Goal: Information Seeking & Learning: Learn about a topic

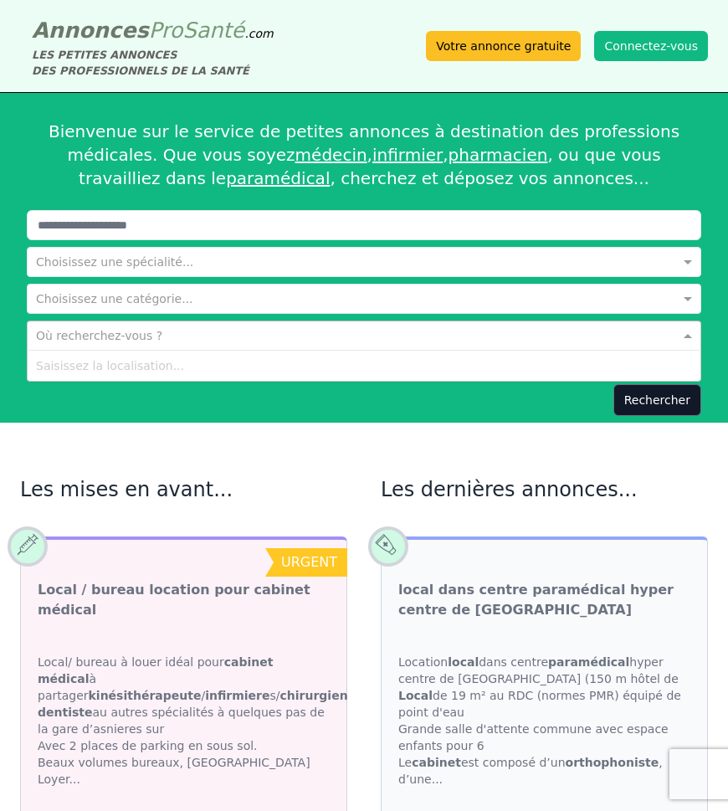
click at [74, 331] on input "text" at bounding box center [347, 334] width 623 height 17
type input "**********"
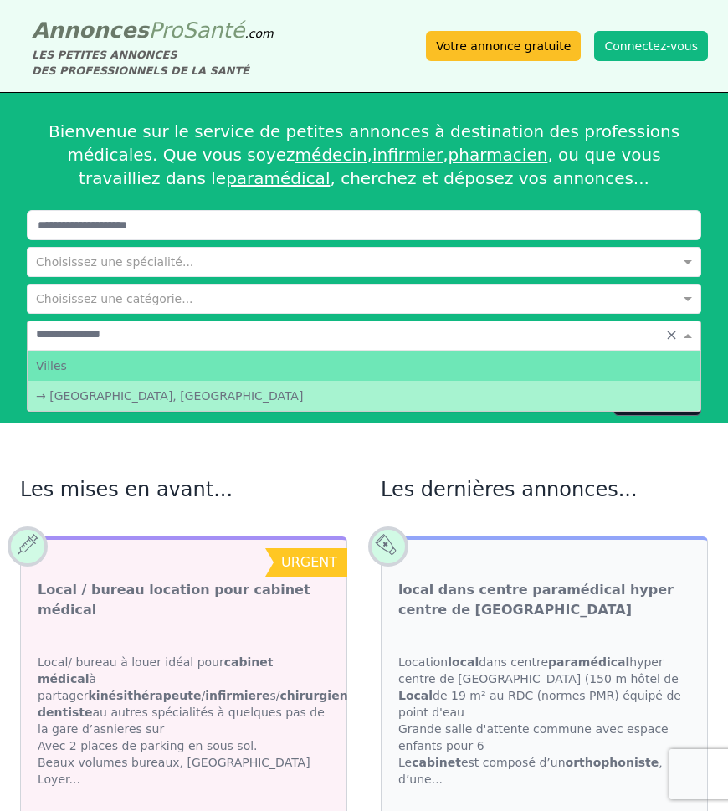
click at [143, 332] on input "**********" at bounding box center [347, 334] width 623 height 17
click at [72, 372] on div "Villes" at bounding box center [364, 366] width 673 height 30
click at [79, 395] on div "→ [GEOGRAPHIC_DATA], [GEOGRAPHIC_DATA]" at bounding box center [364, 396] width 673 height 30
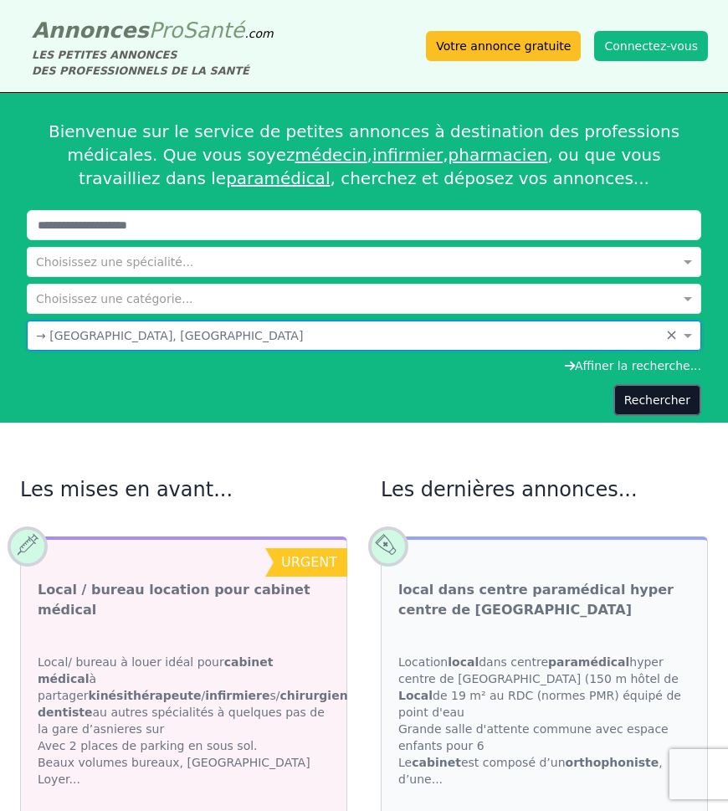
click at [664, 405] on button "Rechercher" at bounding box center [657, 400] width 88 height 32
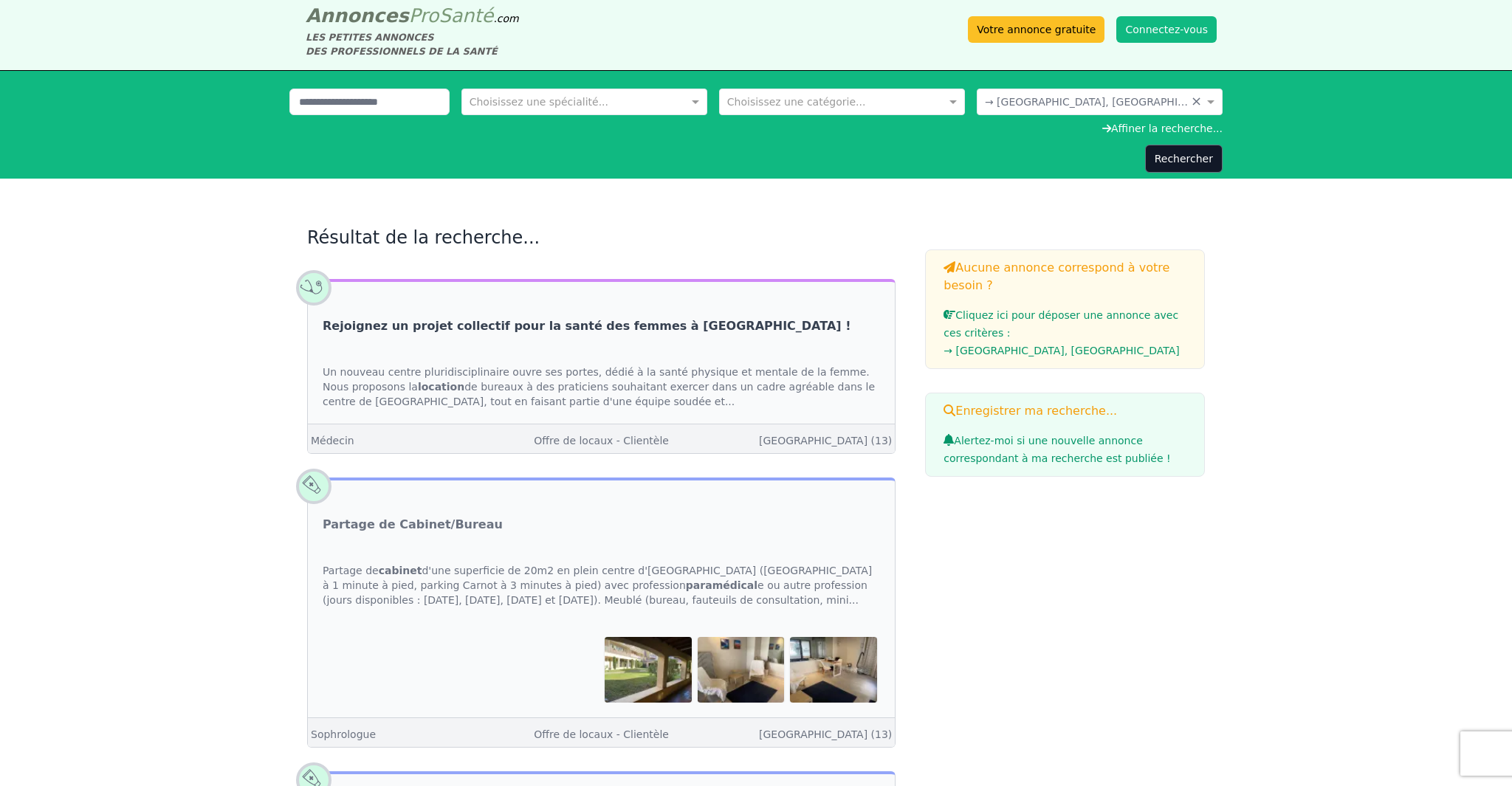
scroll to position [11, 0]
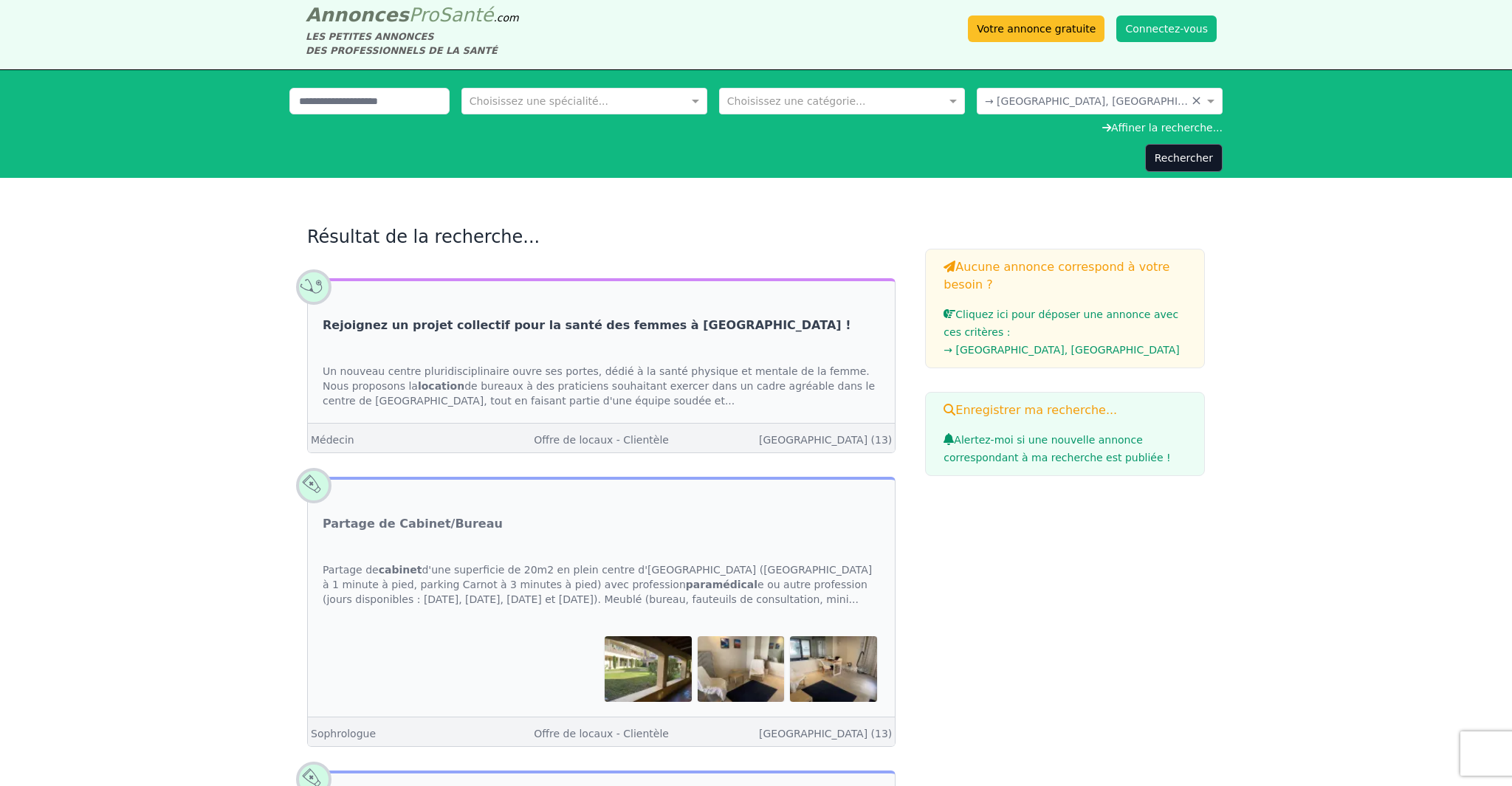
click at [592, 326] on link "Rejoignez un projet collectif pour la santé des femmes à [GEOGRAPHIC_DATA] !" at bounding box center [587, 326] width 528 height 18
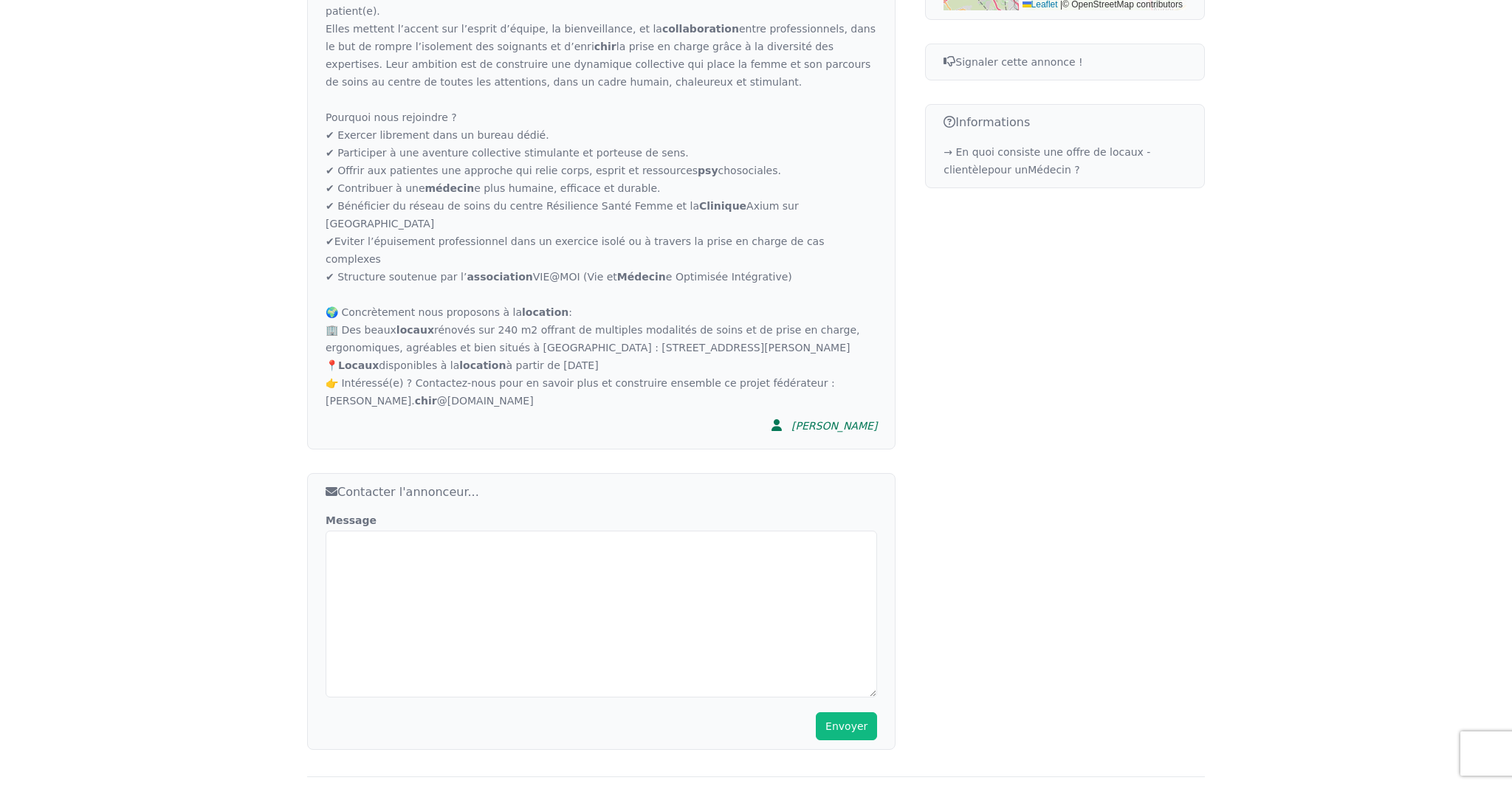
scroll to position [830, 0]
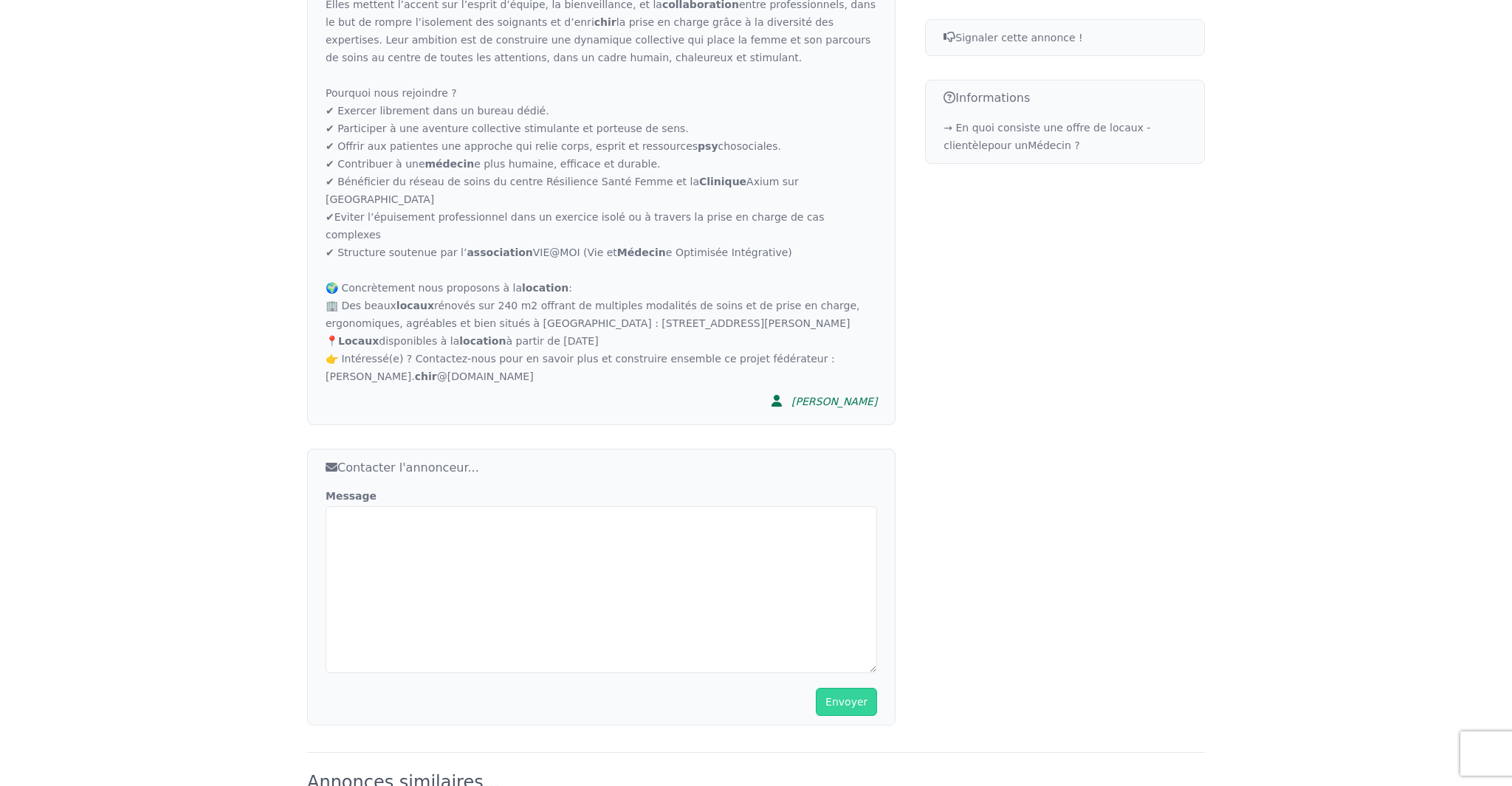
click at [641, 394] on div "[PERSON_NAME]" at bounding box center [834, 401] width 86 height 15
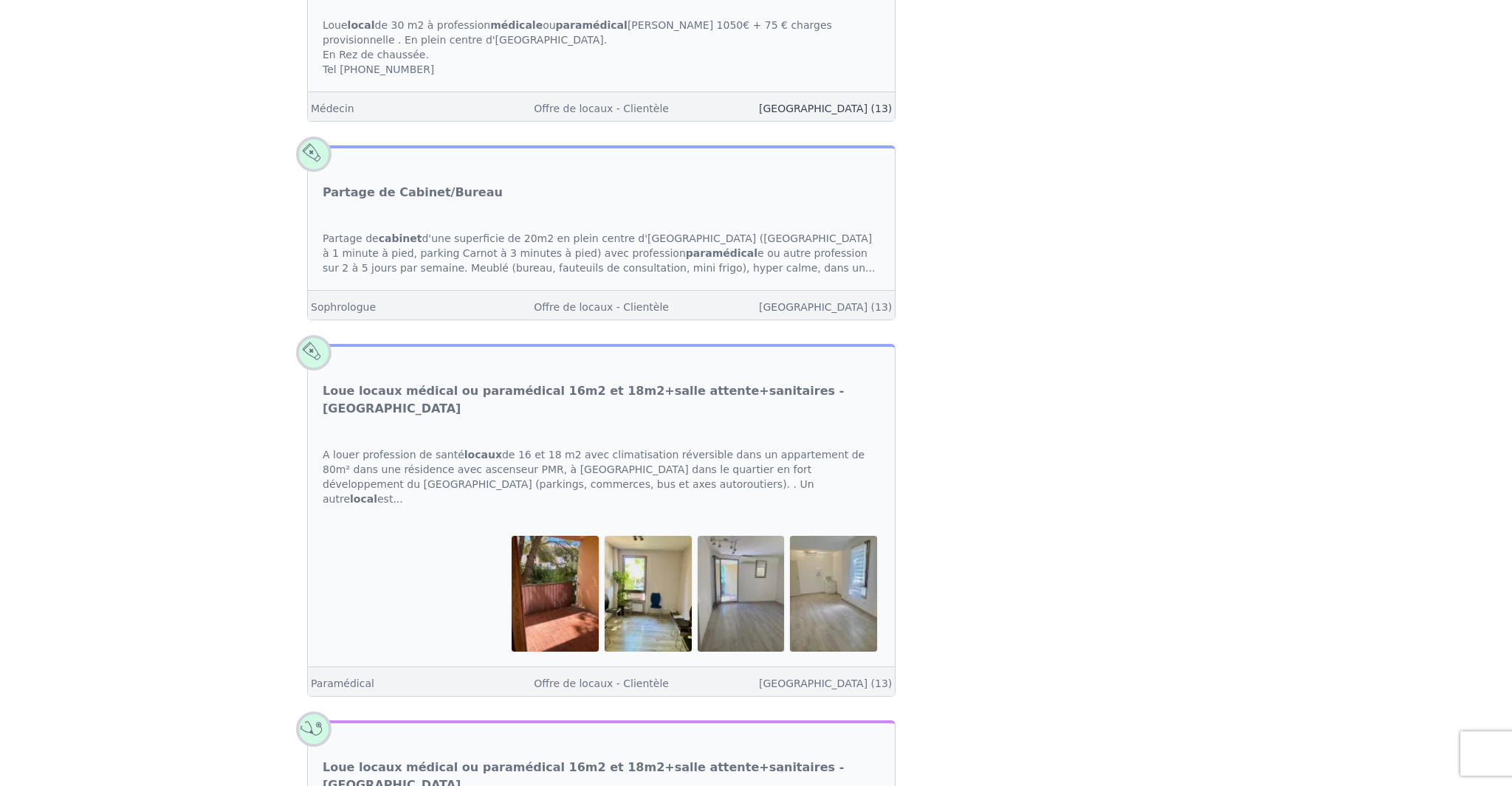
scroll to position [1146, 0]
click at [641, 306] on link "[GEOGRAPHIC_DATA] (13)" at bounding box center [825, 305] width 133 height 11
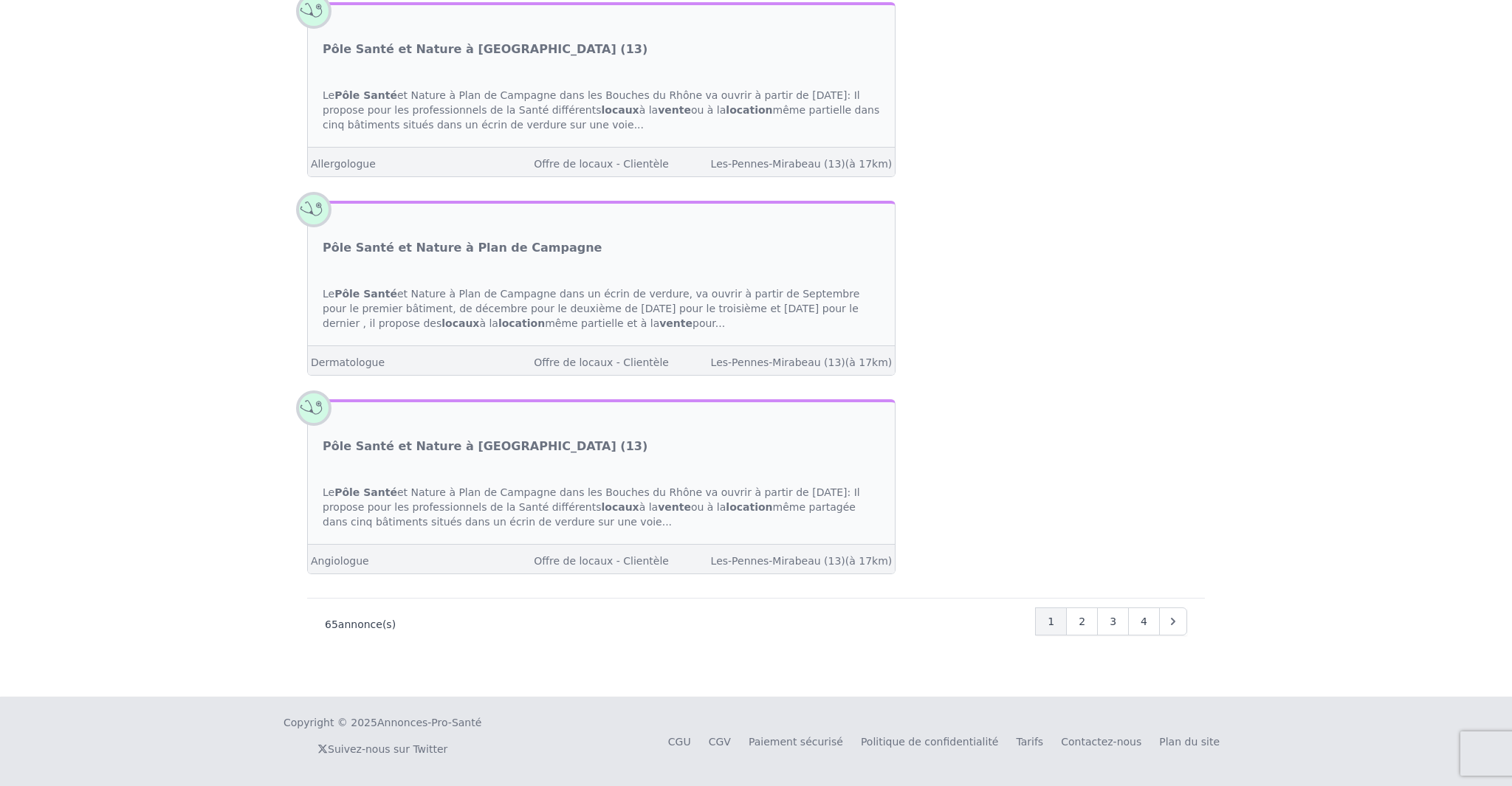
scroll to position [5238, 0]
click at [641, 622] on div "2" at bounding box center [1082, 622] width 32 height 28
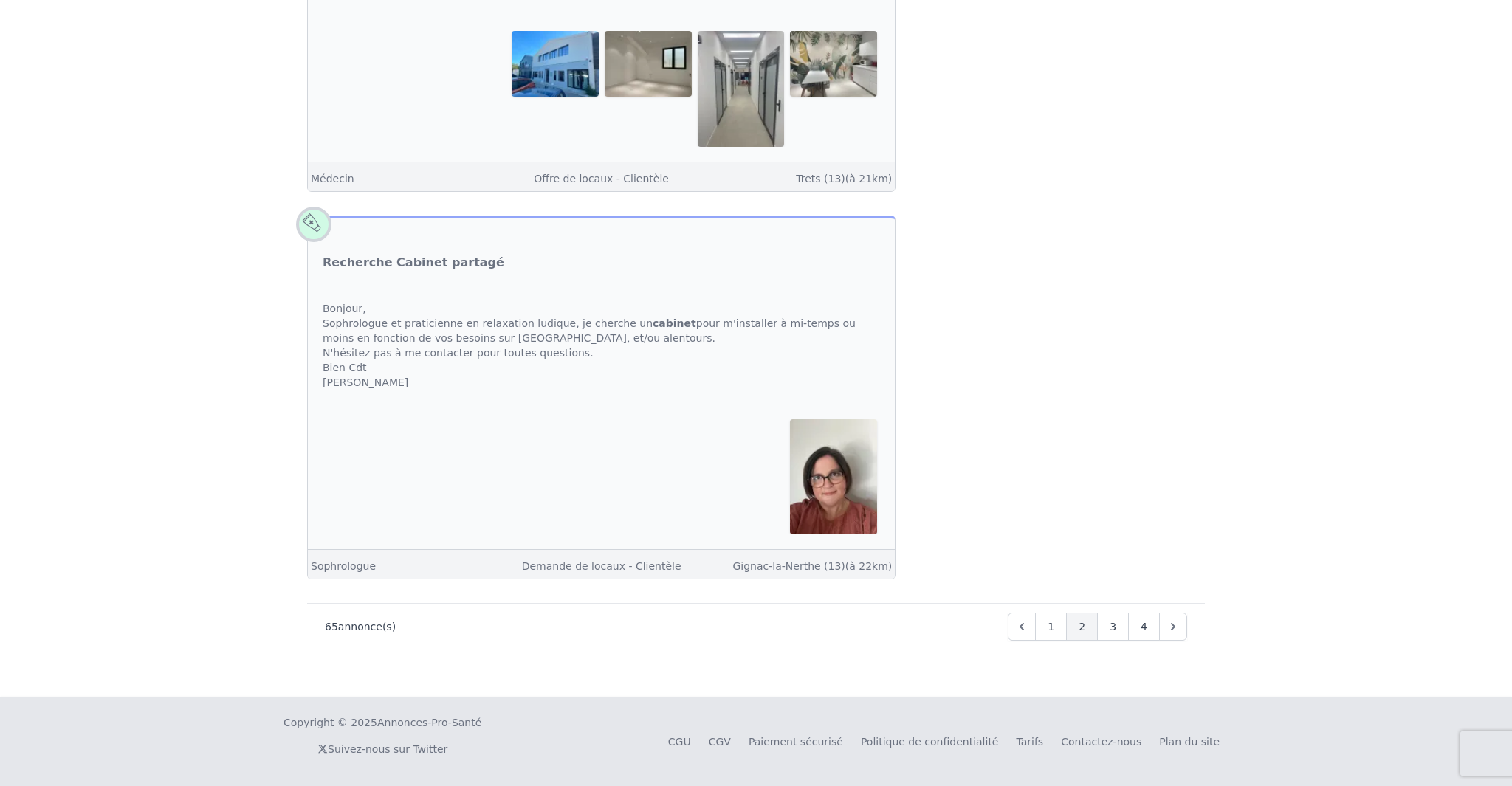
scroll to position [4166, 0]
click at [641, 631] on span "3" at bounding box center [1113, 626] width 7 height 15
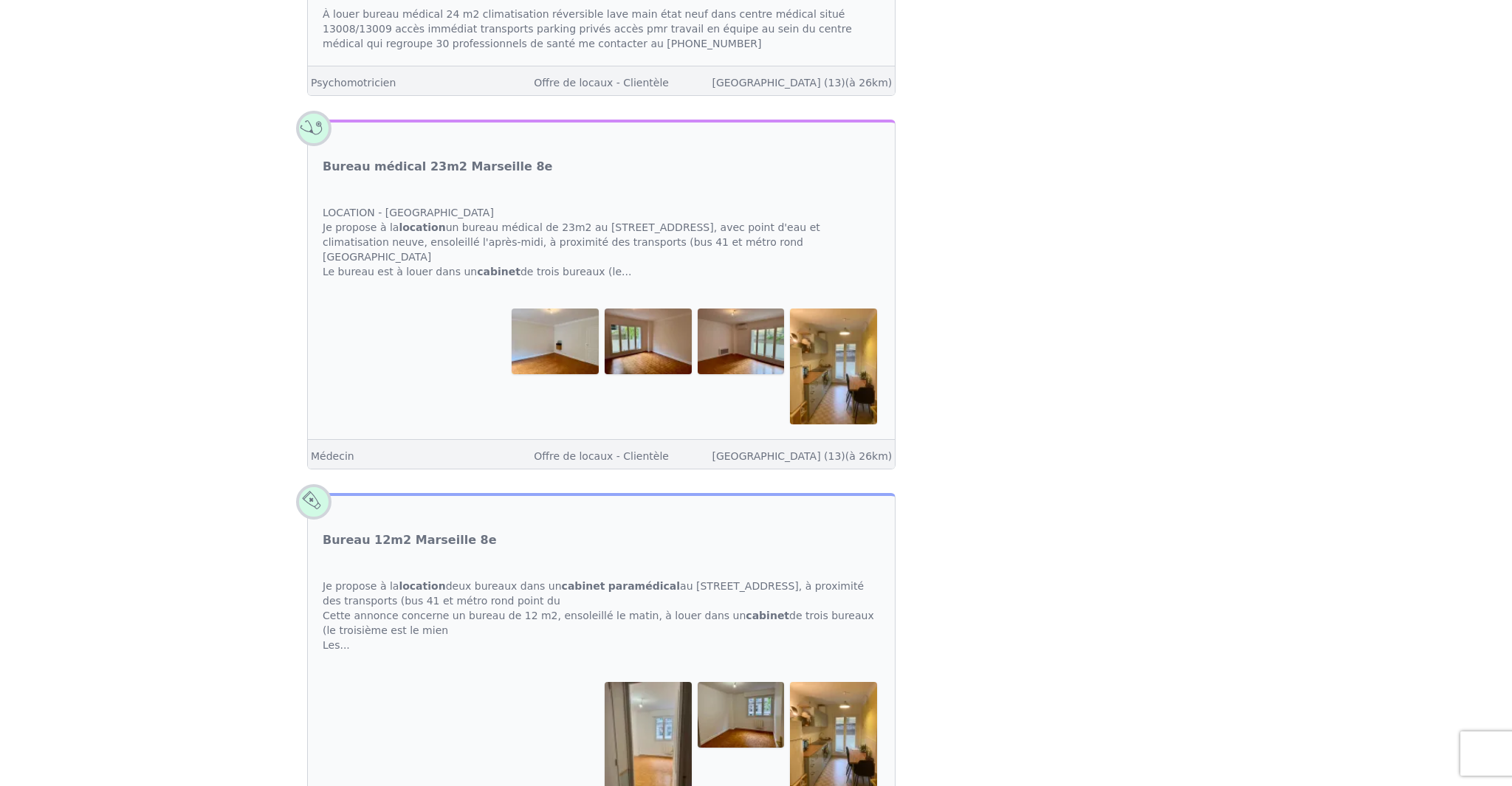
scroll to position [614, 0]
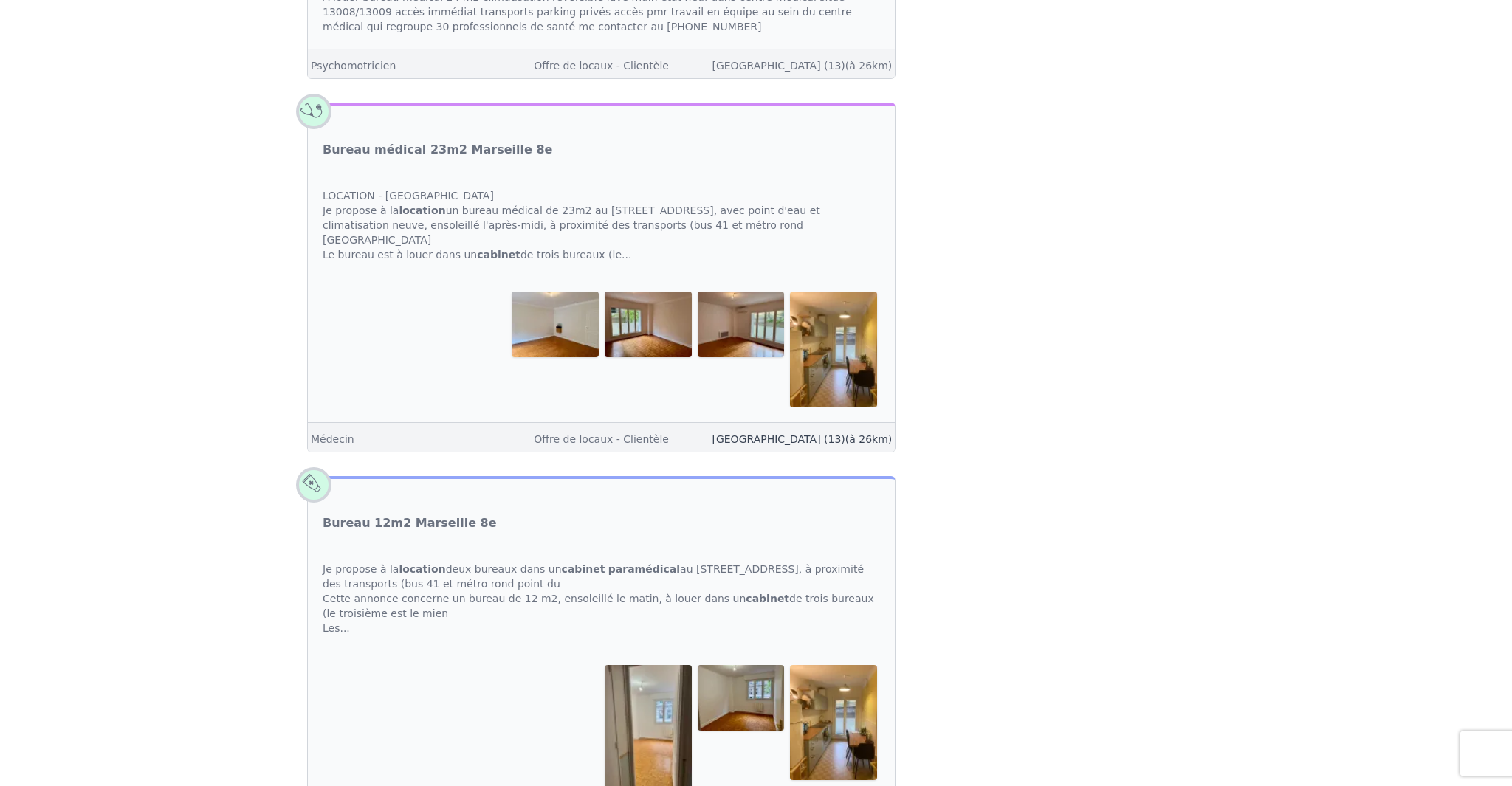
click at [641, 445] on link "Marseille (13) (à 26km)" at bounding box center [802, 438] width 180 height 11
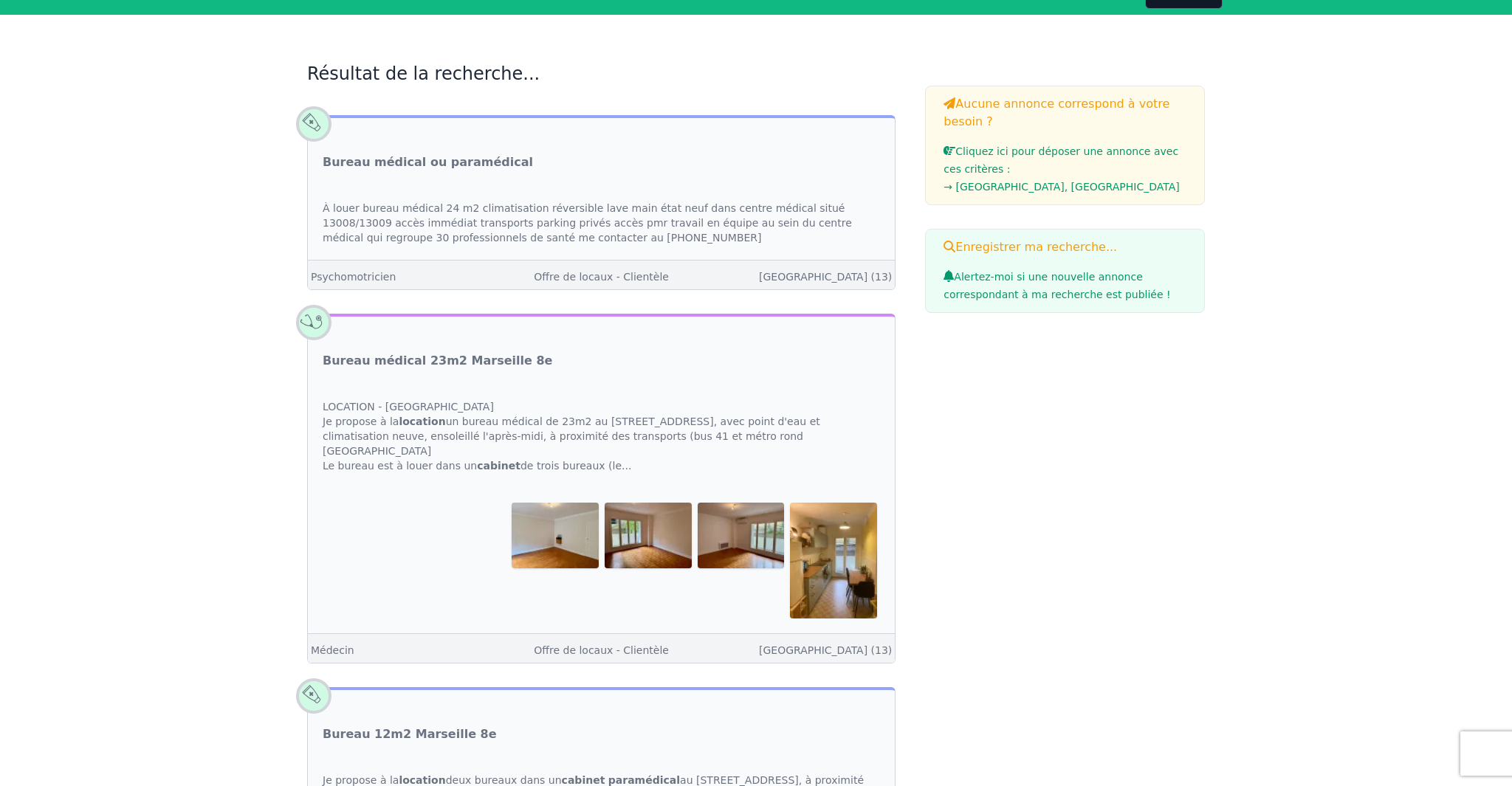
scroll to position [176, 0]
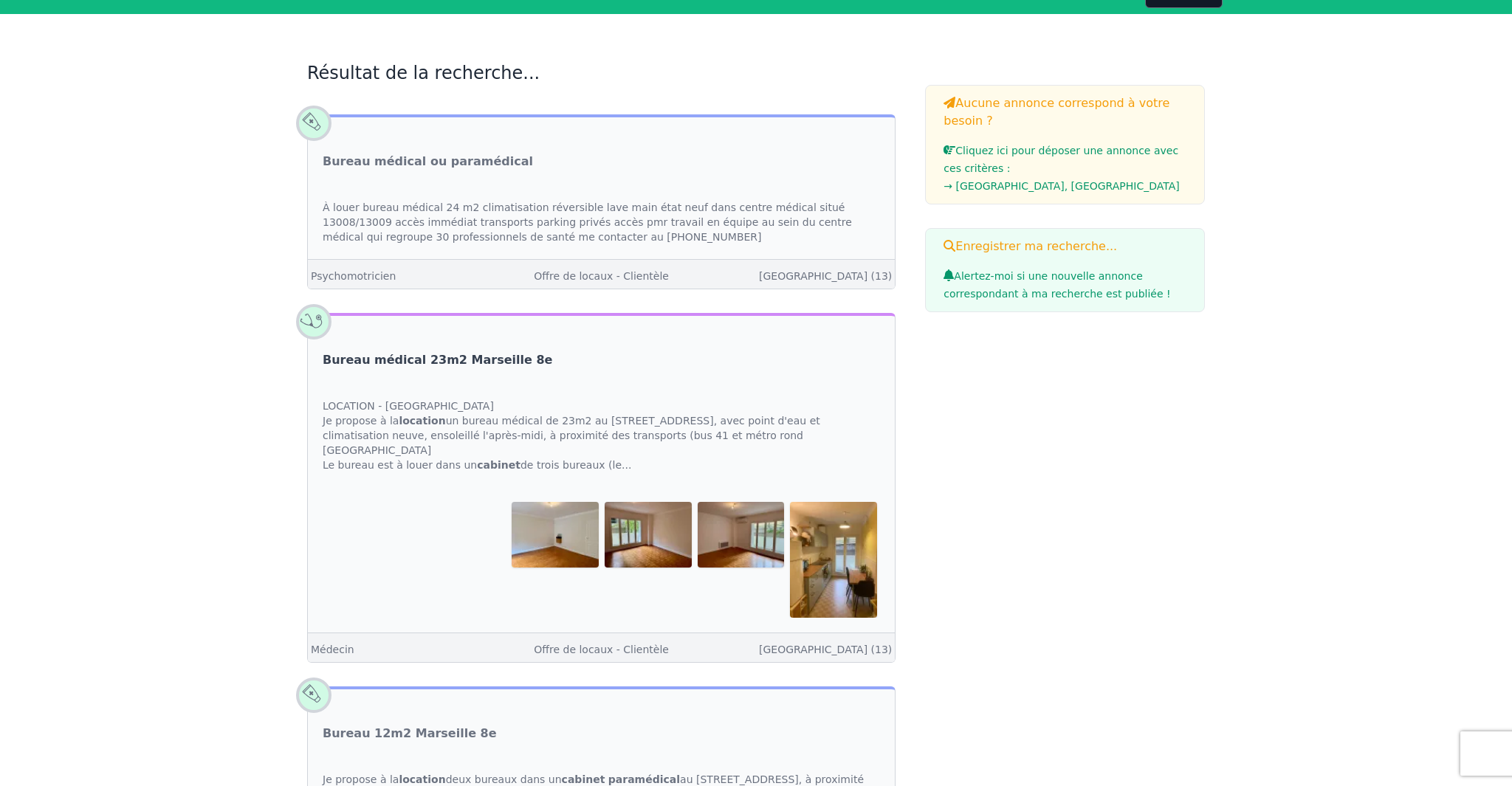
click at [414, 363] on link "Bureau médical 23m2 Marseille 8e" at bounding box center [438, 360] width 229 height 18
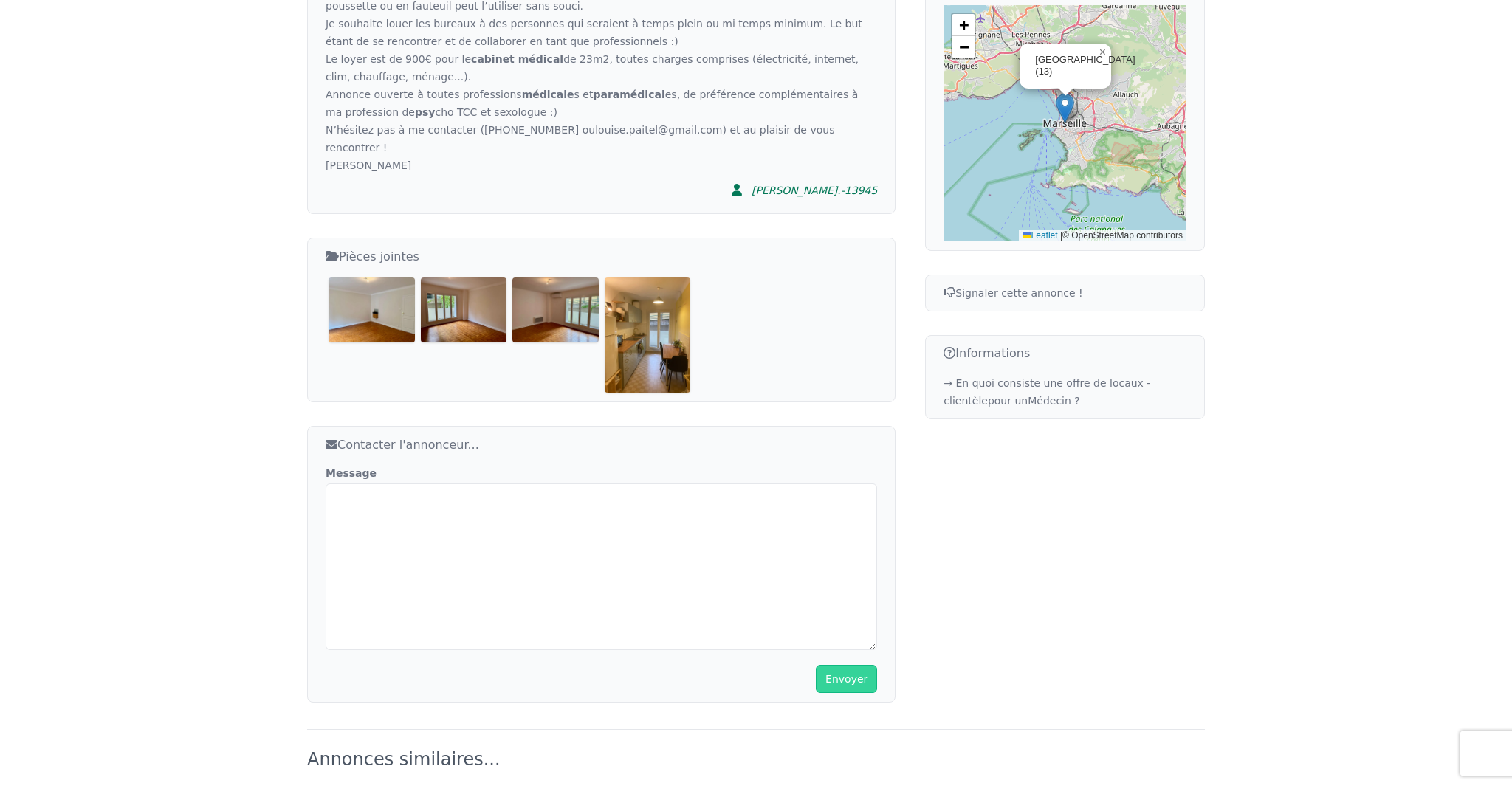
scroll to position [573, 0]
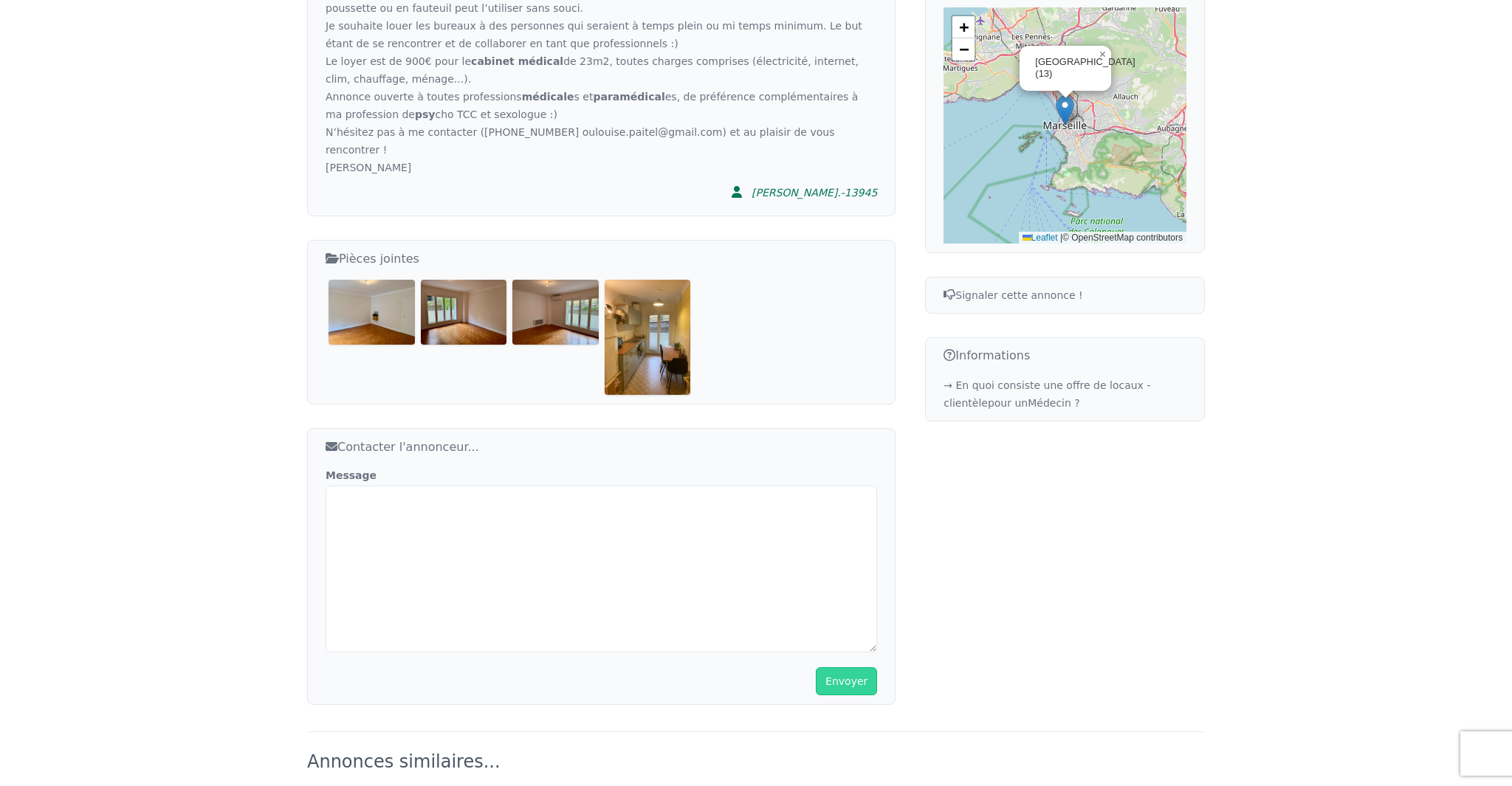
click at [445, 280] on img at bounding box center [464, 311] width 86 height 64
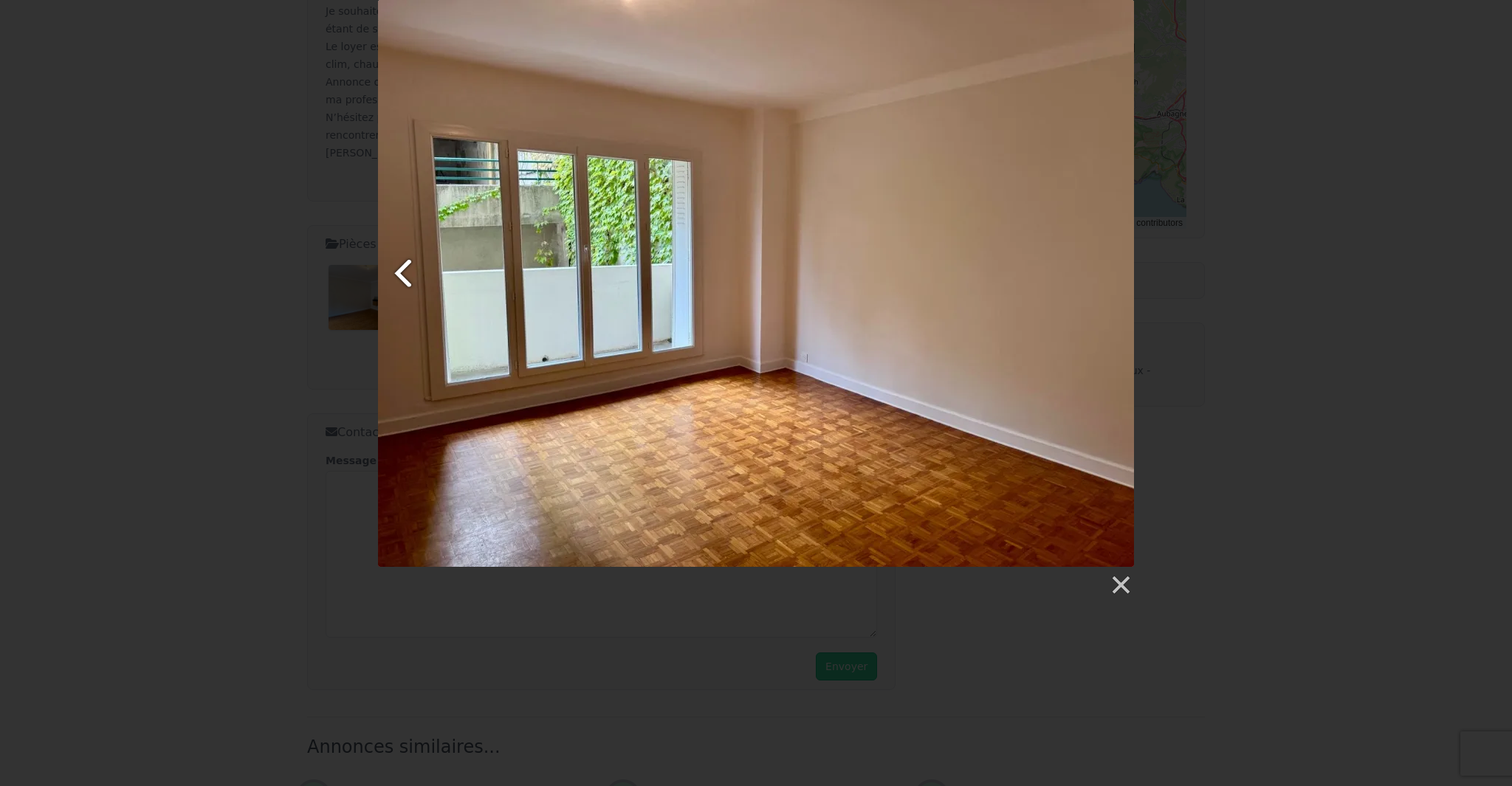
scroll to position [579, 0]
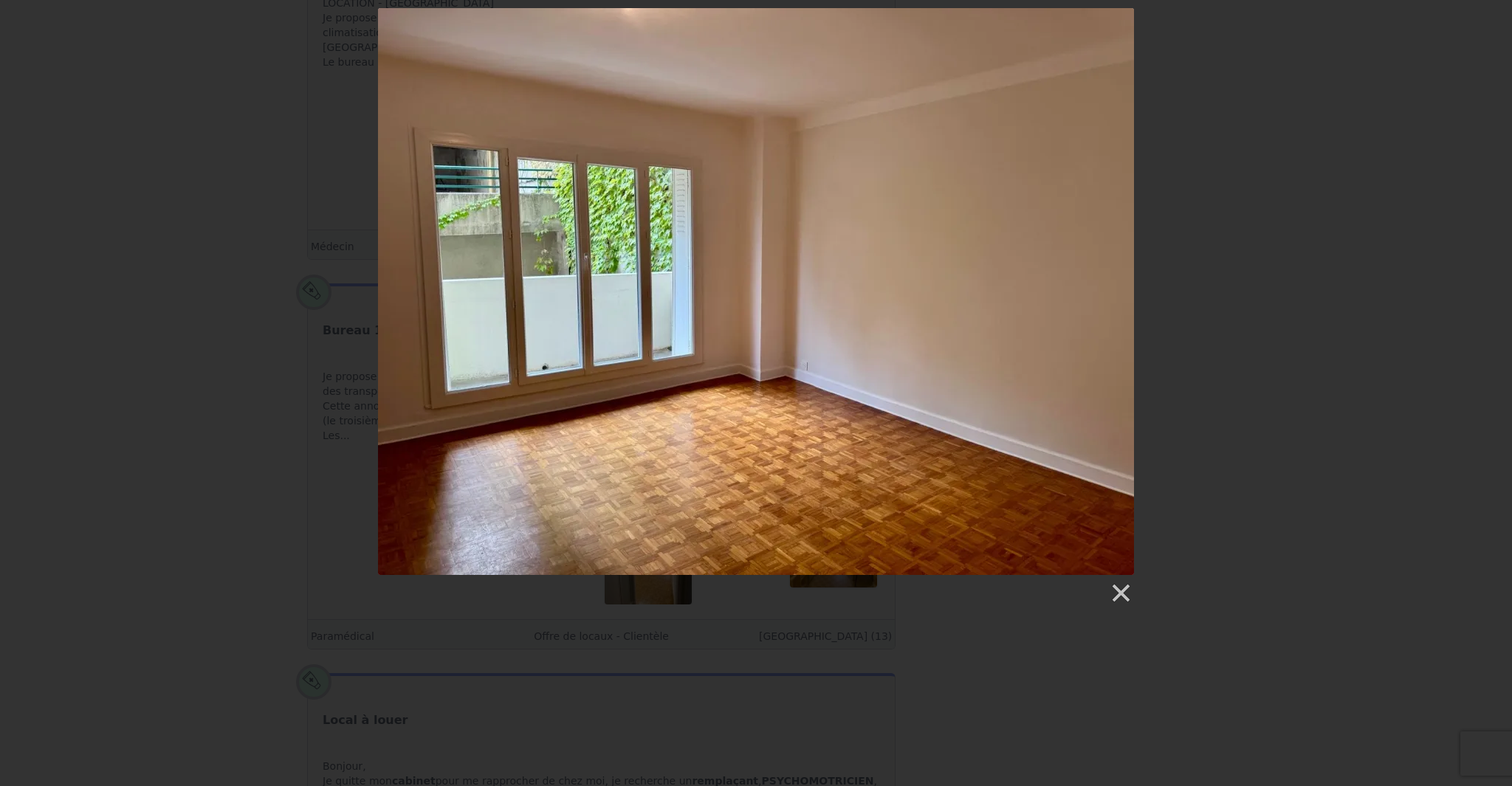
scroll to position [176, 0]
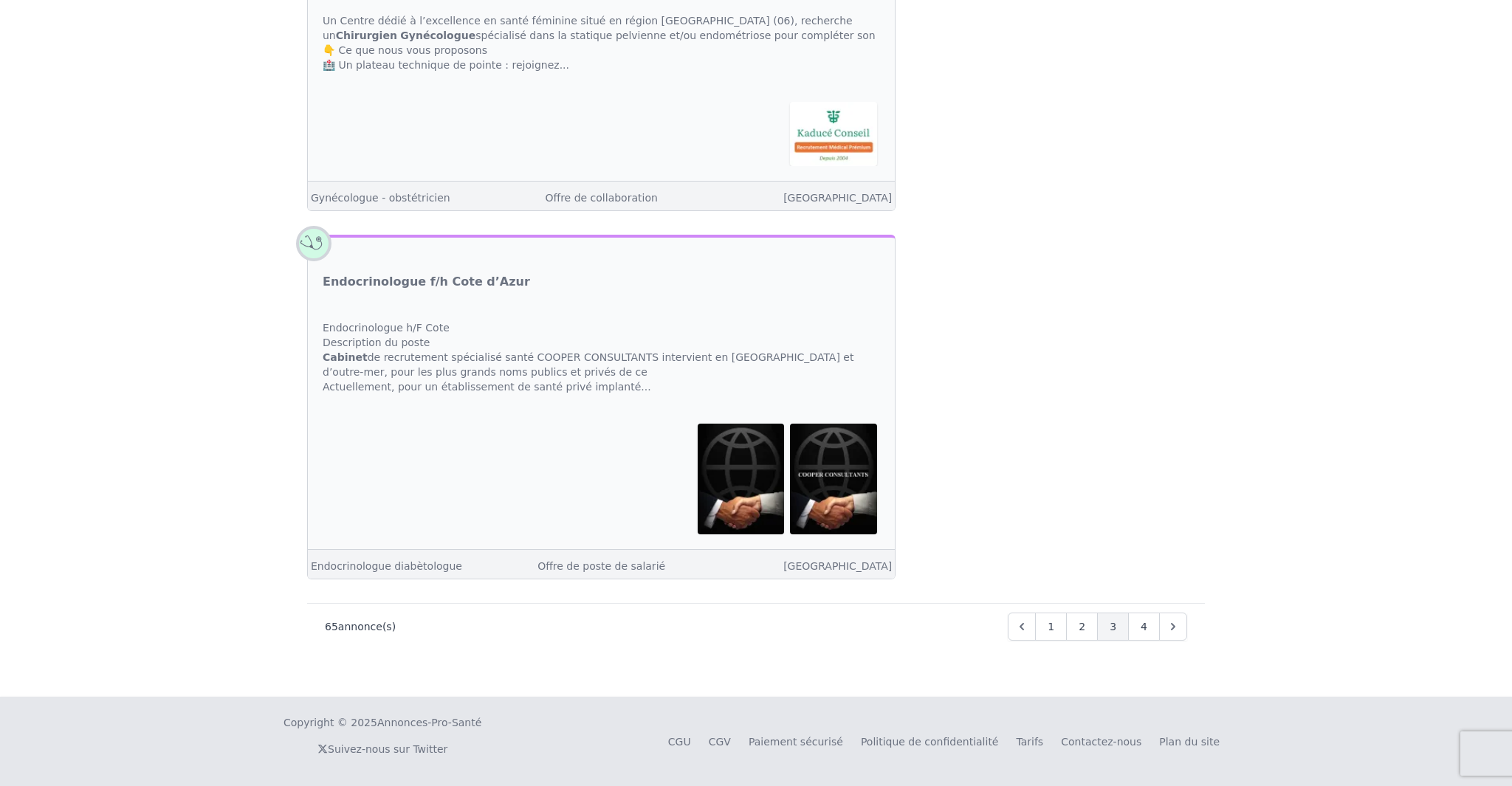
scroll to position [5314, 0]
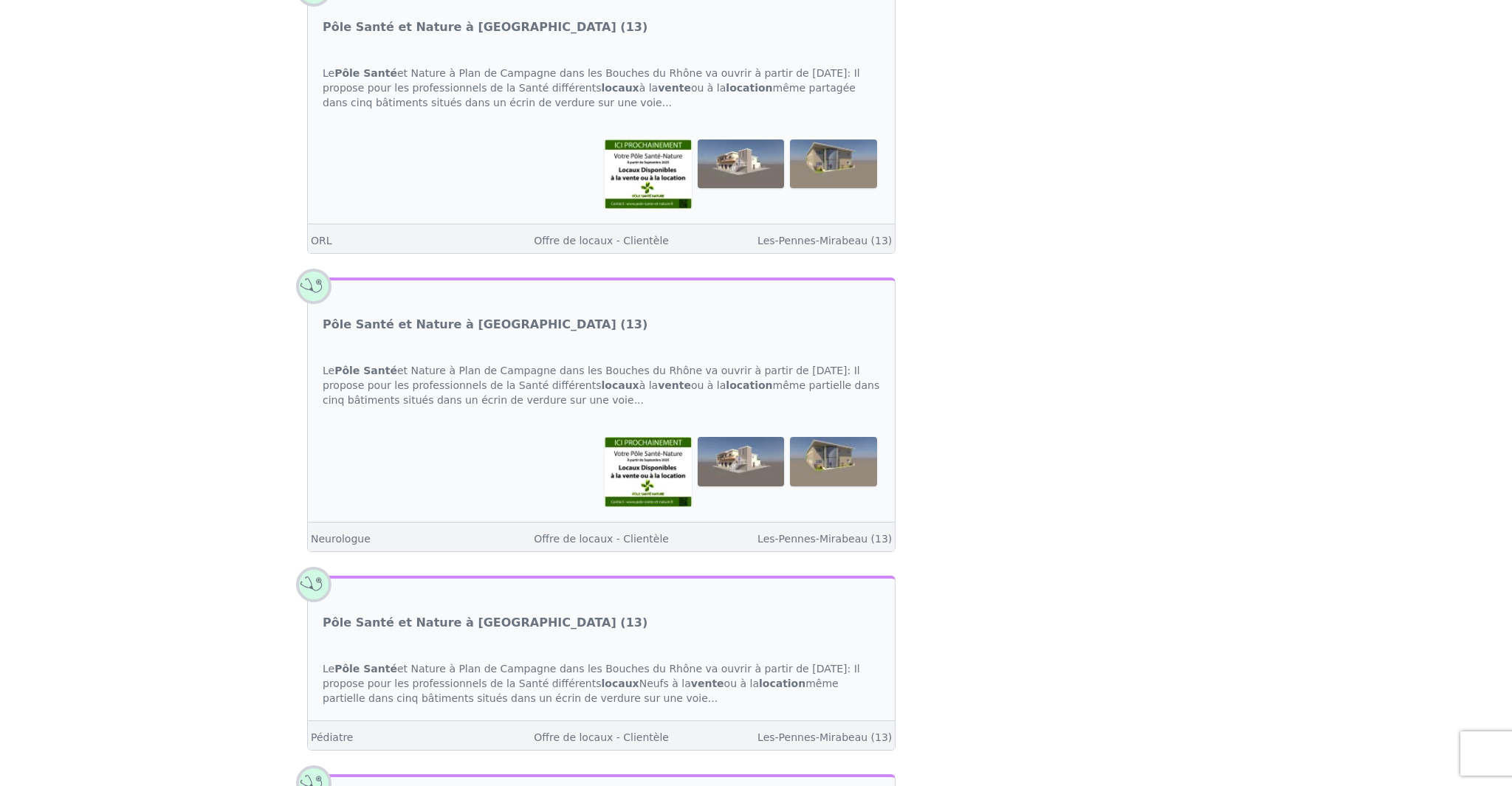
scroll to position [910, 0]
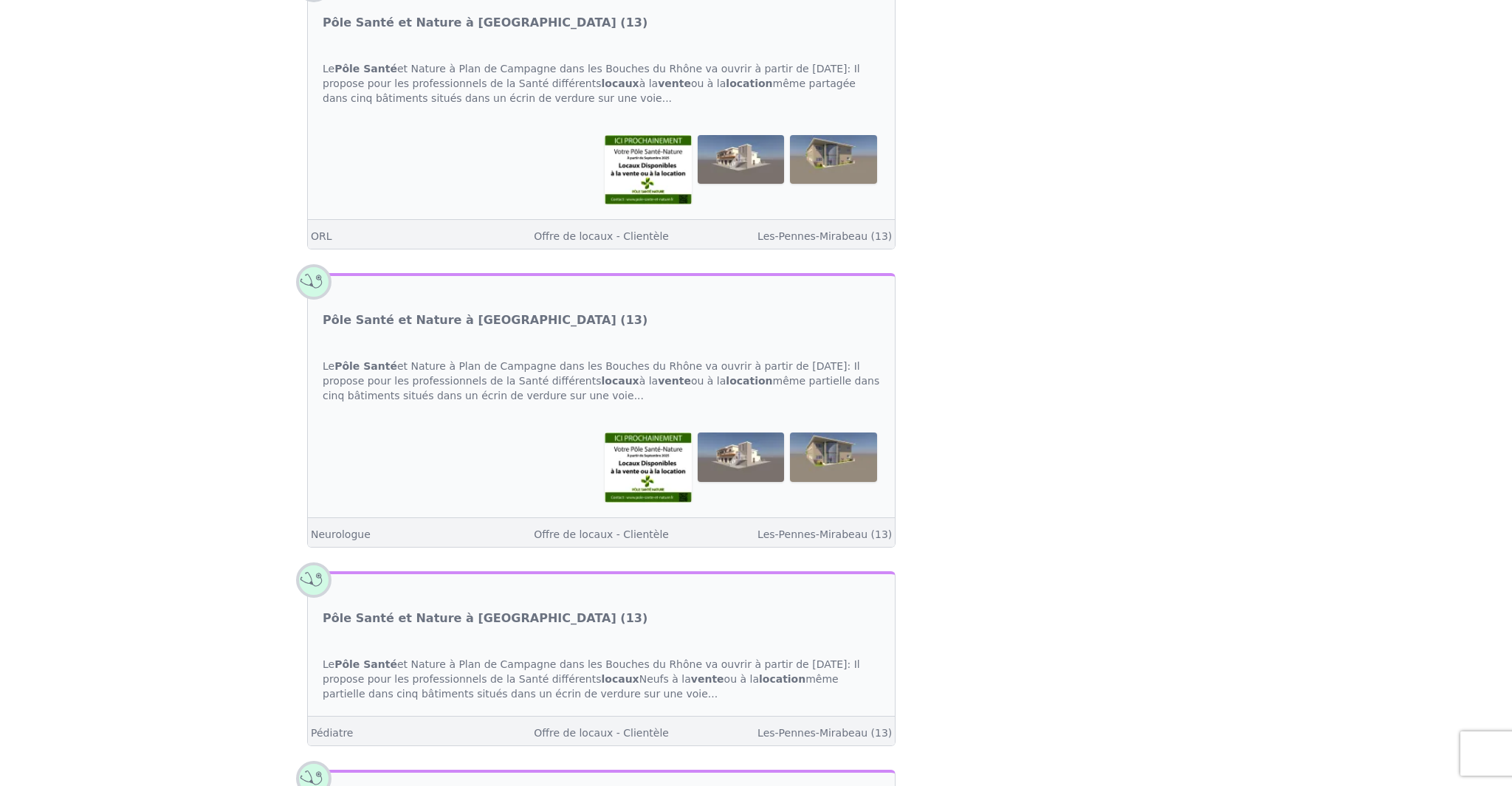
scroll to position [5314, 0]
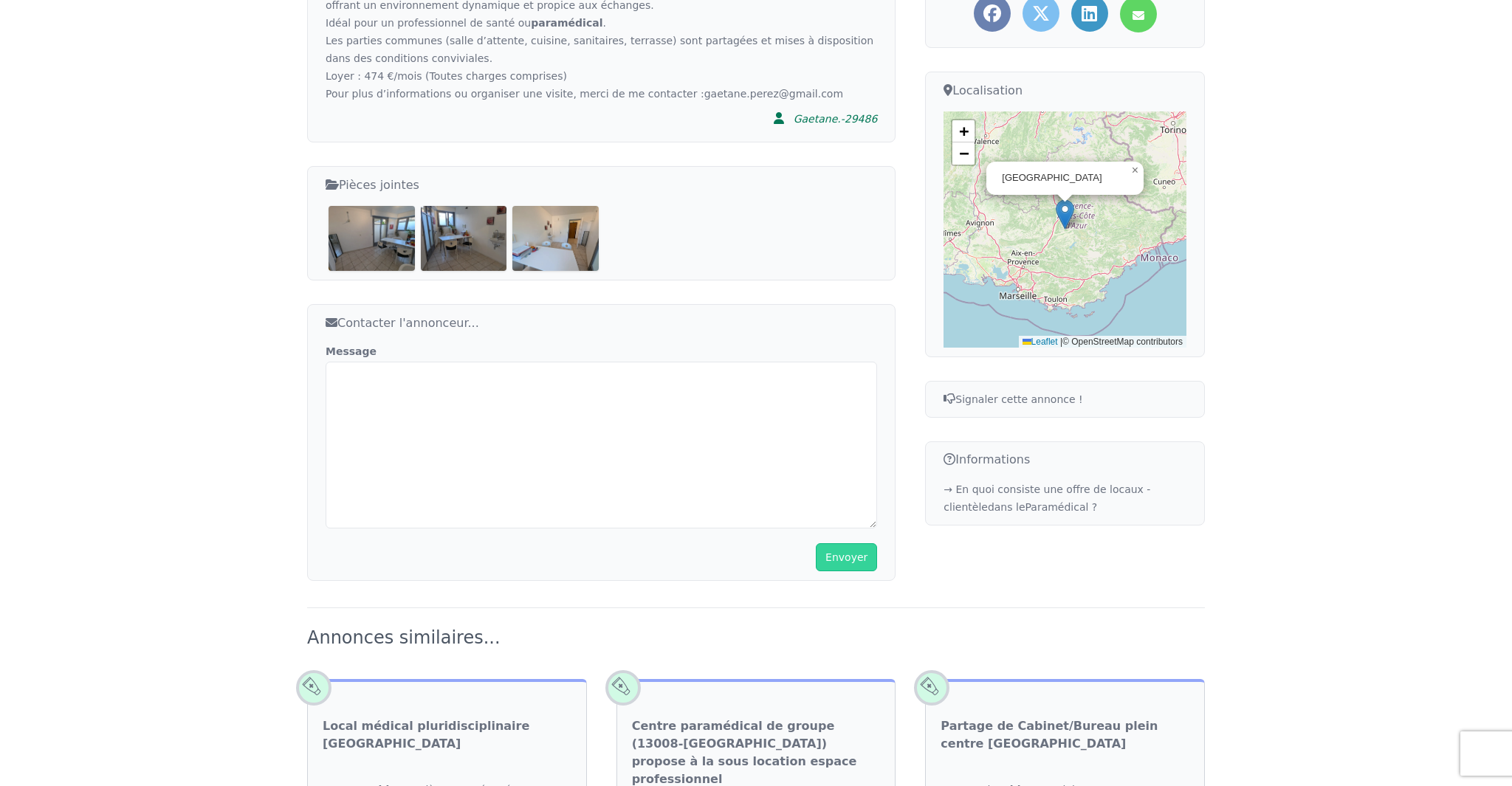
scroll to position [473, 0]
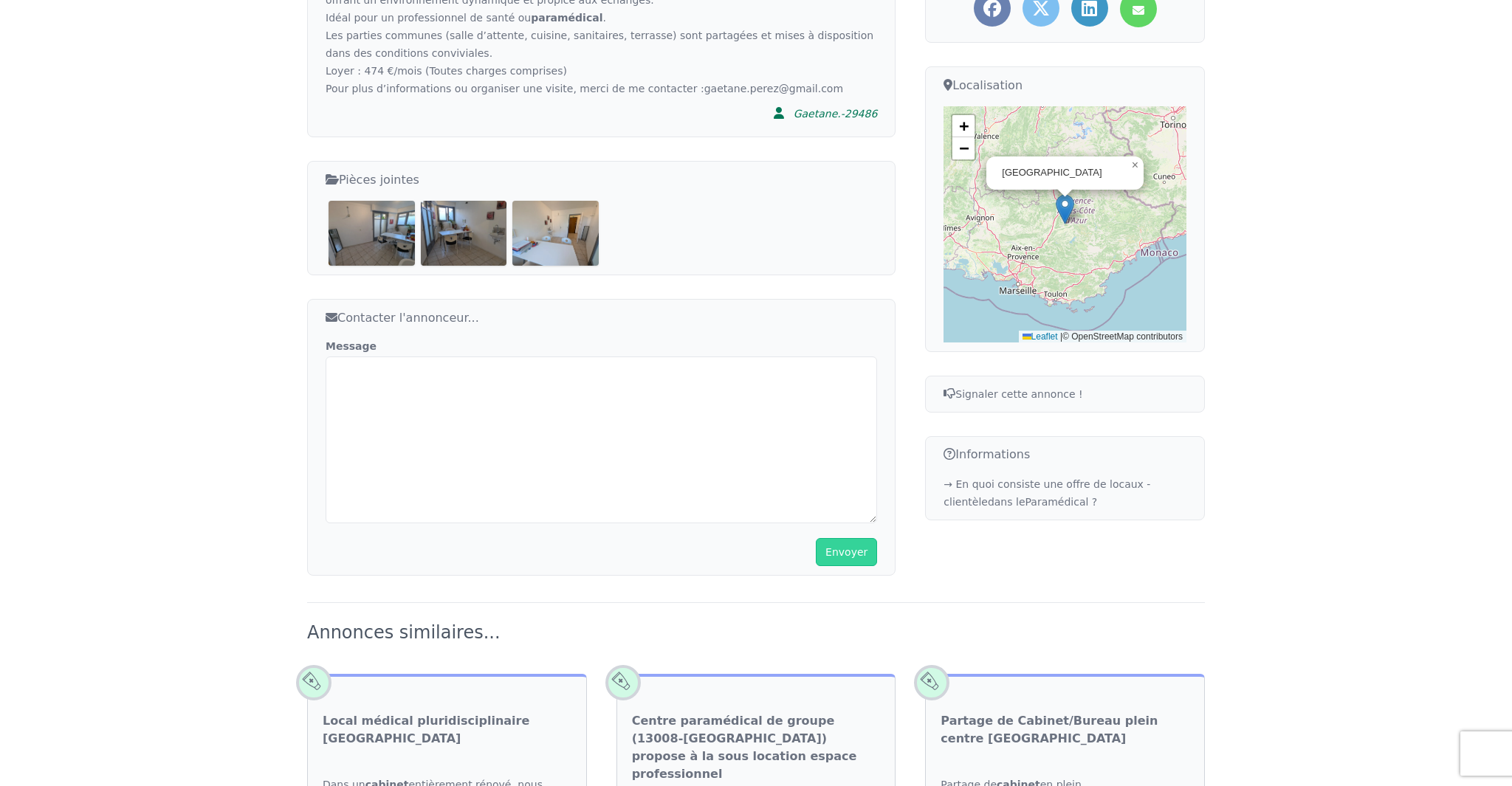
click at [382, 245] on img at bounding box center [371, 234] width 86 height 65
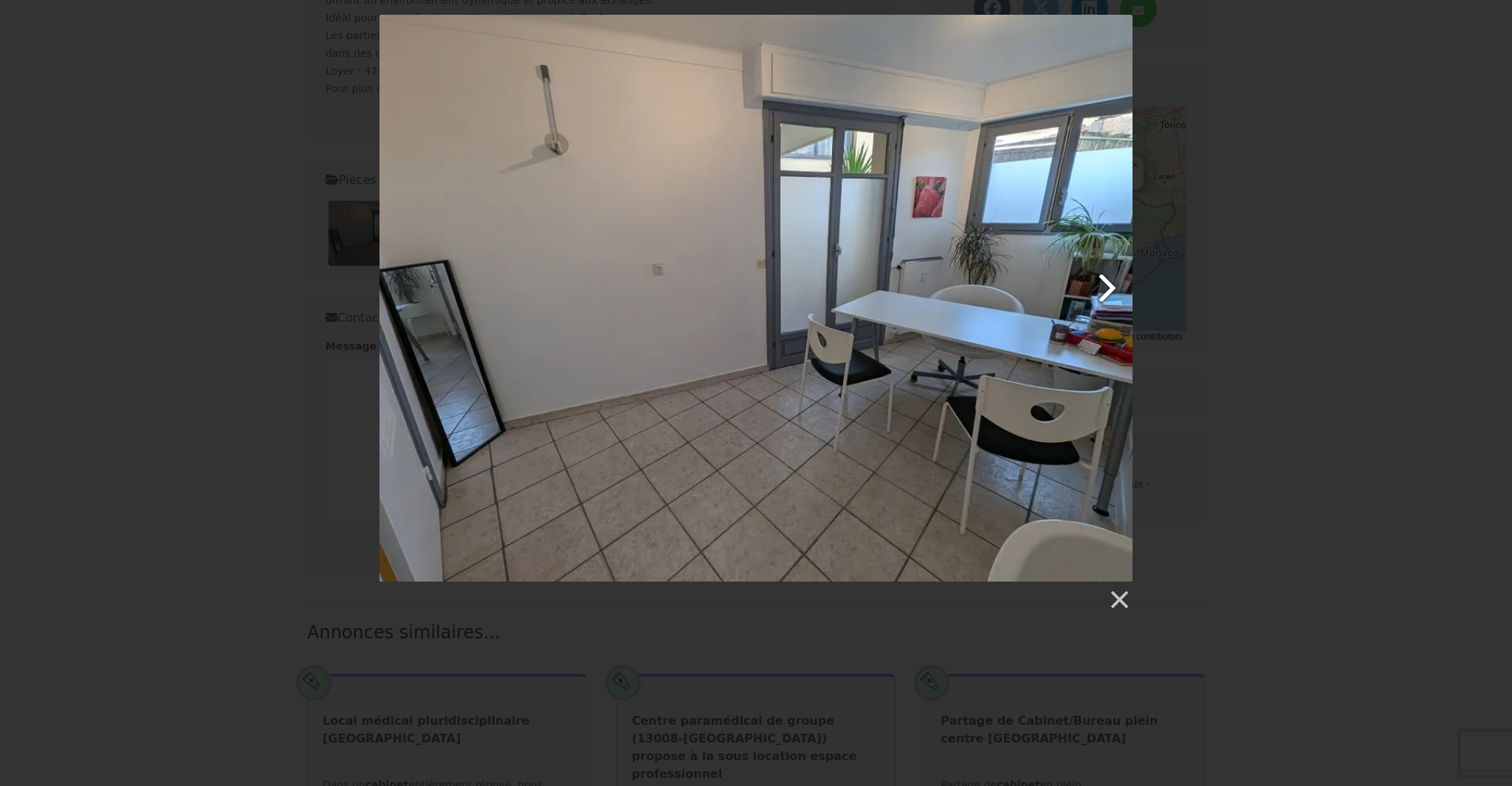
click at [641, 288] on link at bounding box center [891, 298] width 482 height 567
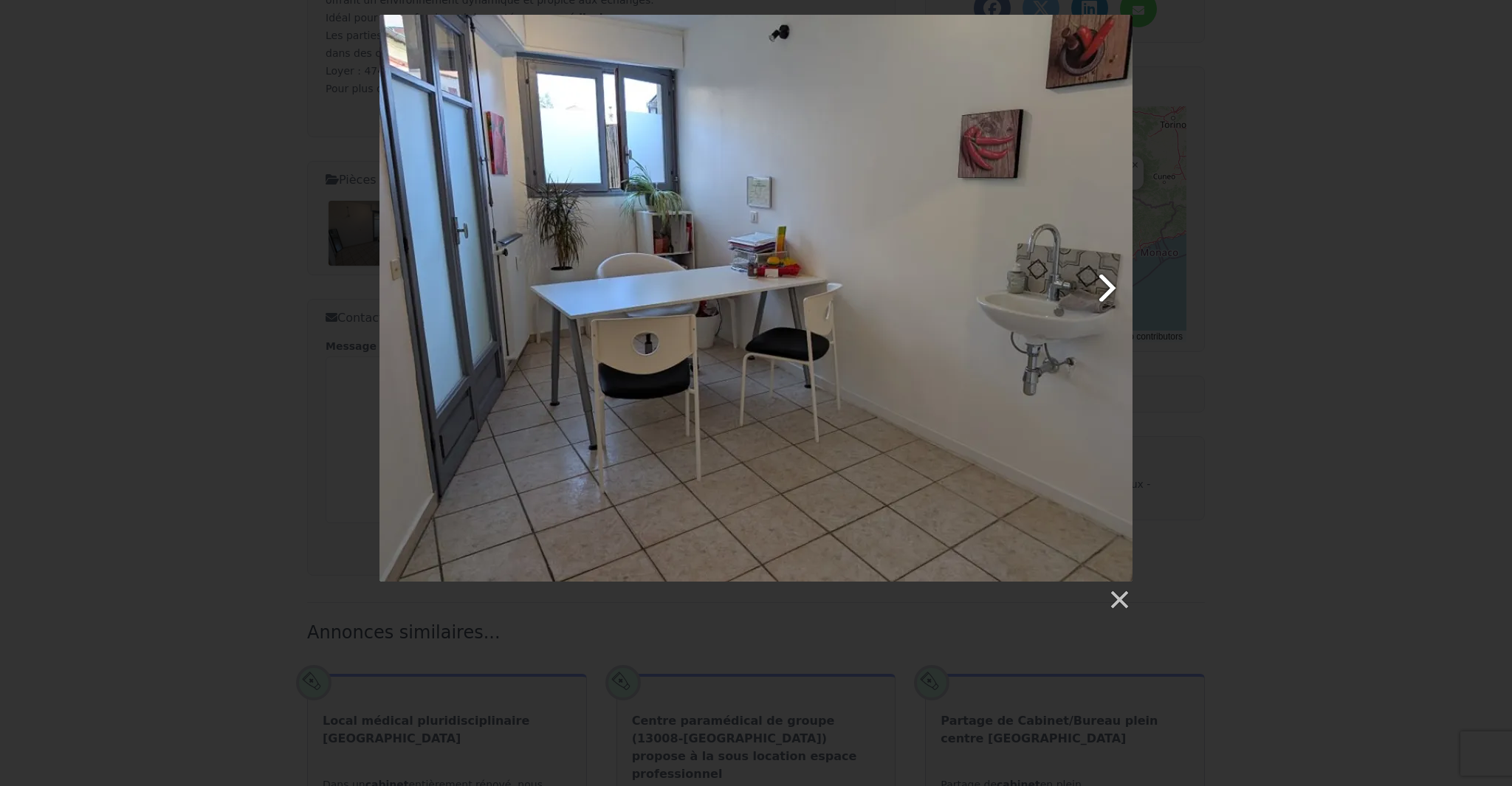
click at [641, 288] on link at bounding box center [891, 298] width 482 height 567
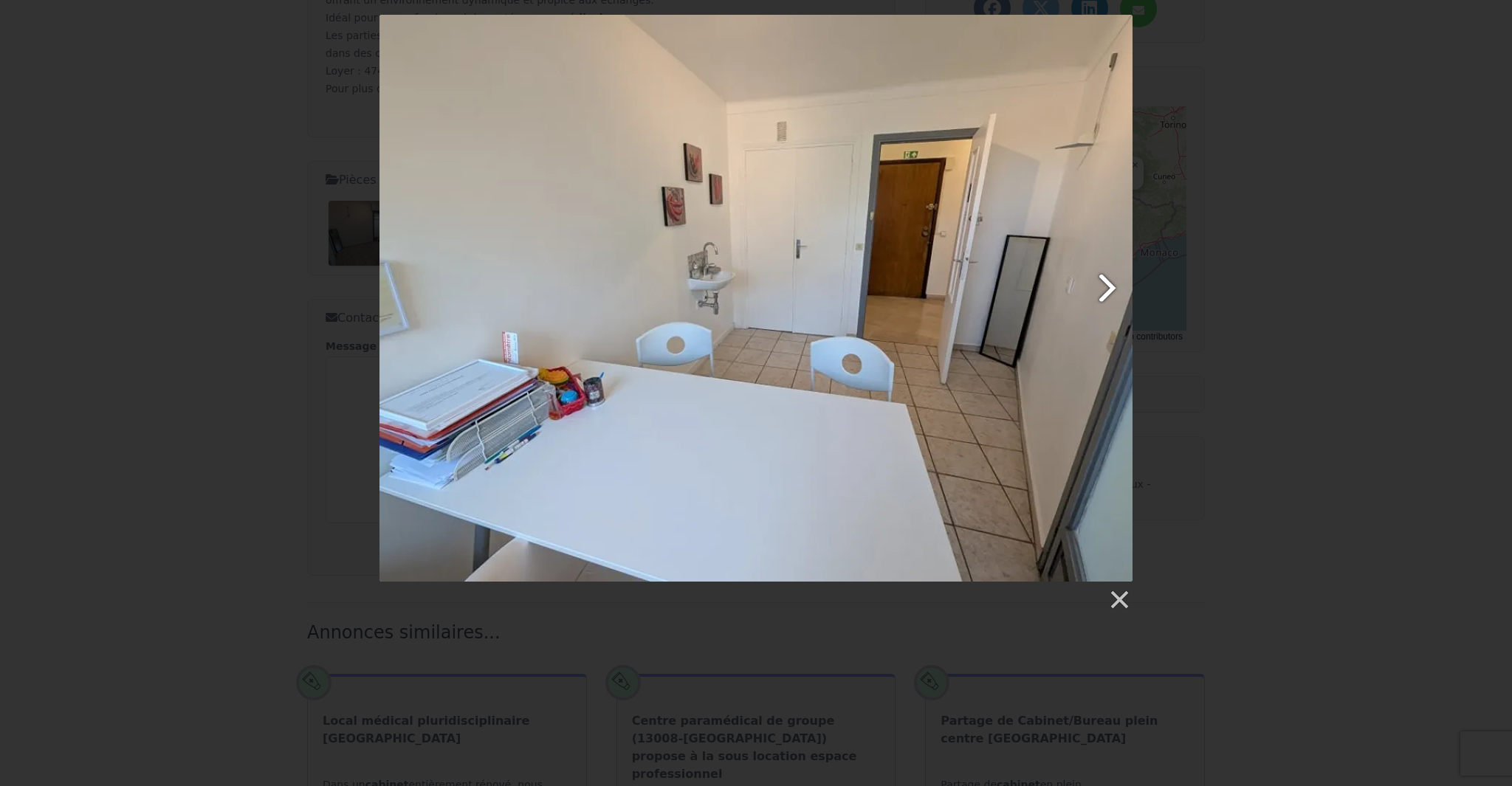
click at [641, 288] on link at bounding box center [891, 298] width 482 height 567
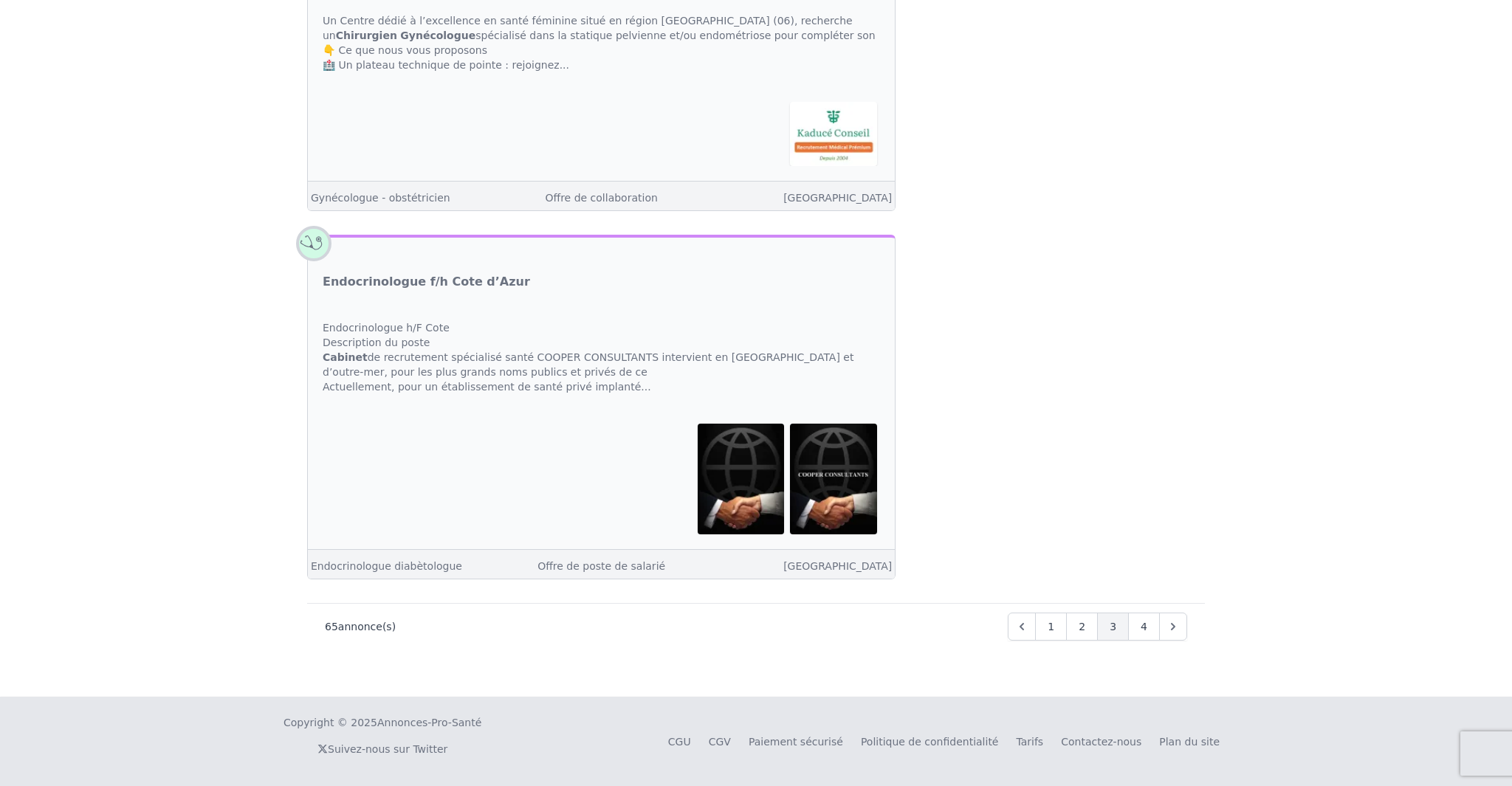
scroll to position [6066, 0]
click at [641, 626] on span "4" at bounding box center [1144, 626] width 7 height 15
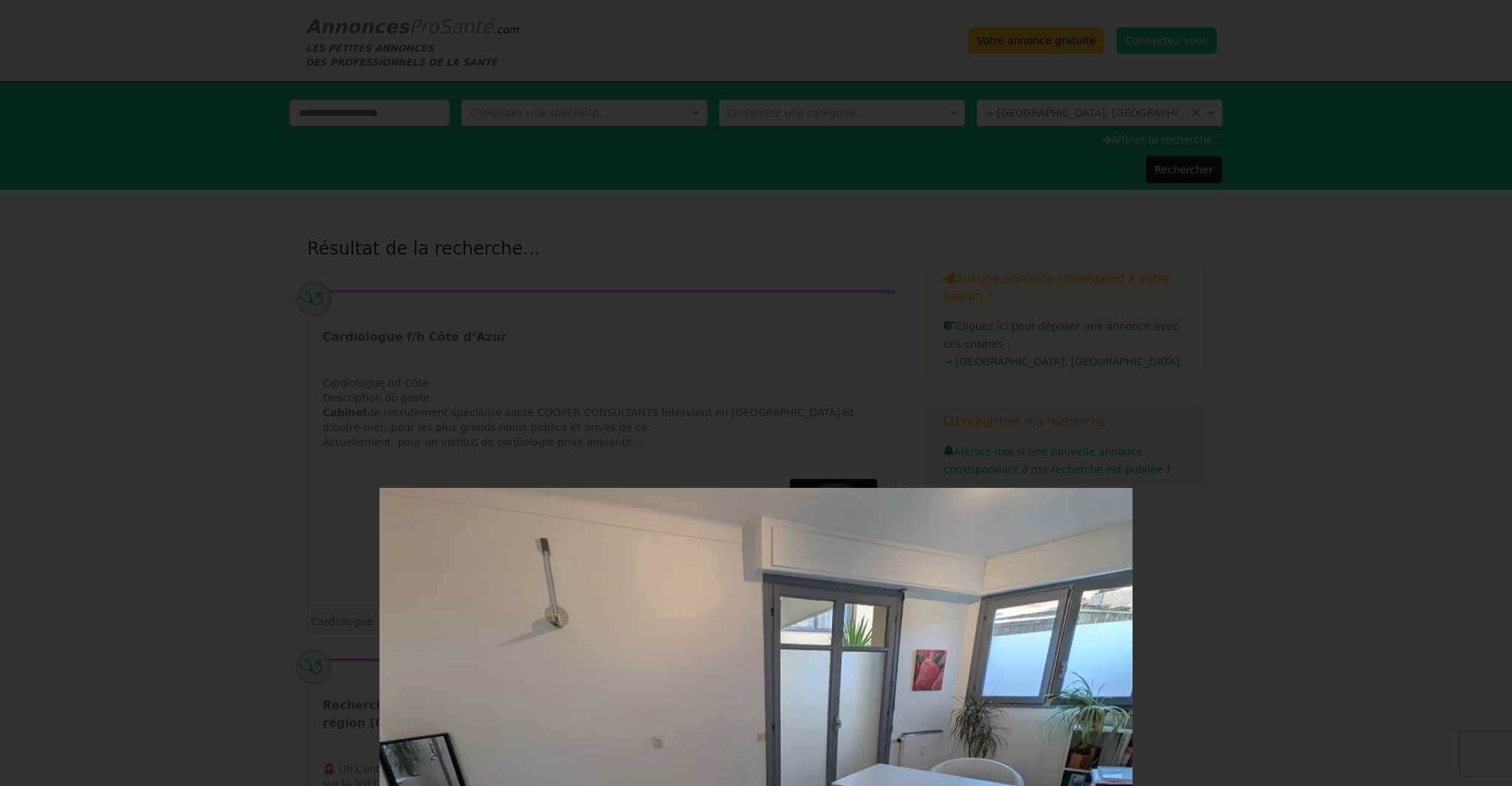
scroll to position [1032, 0]
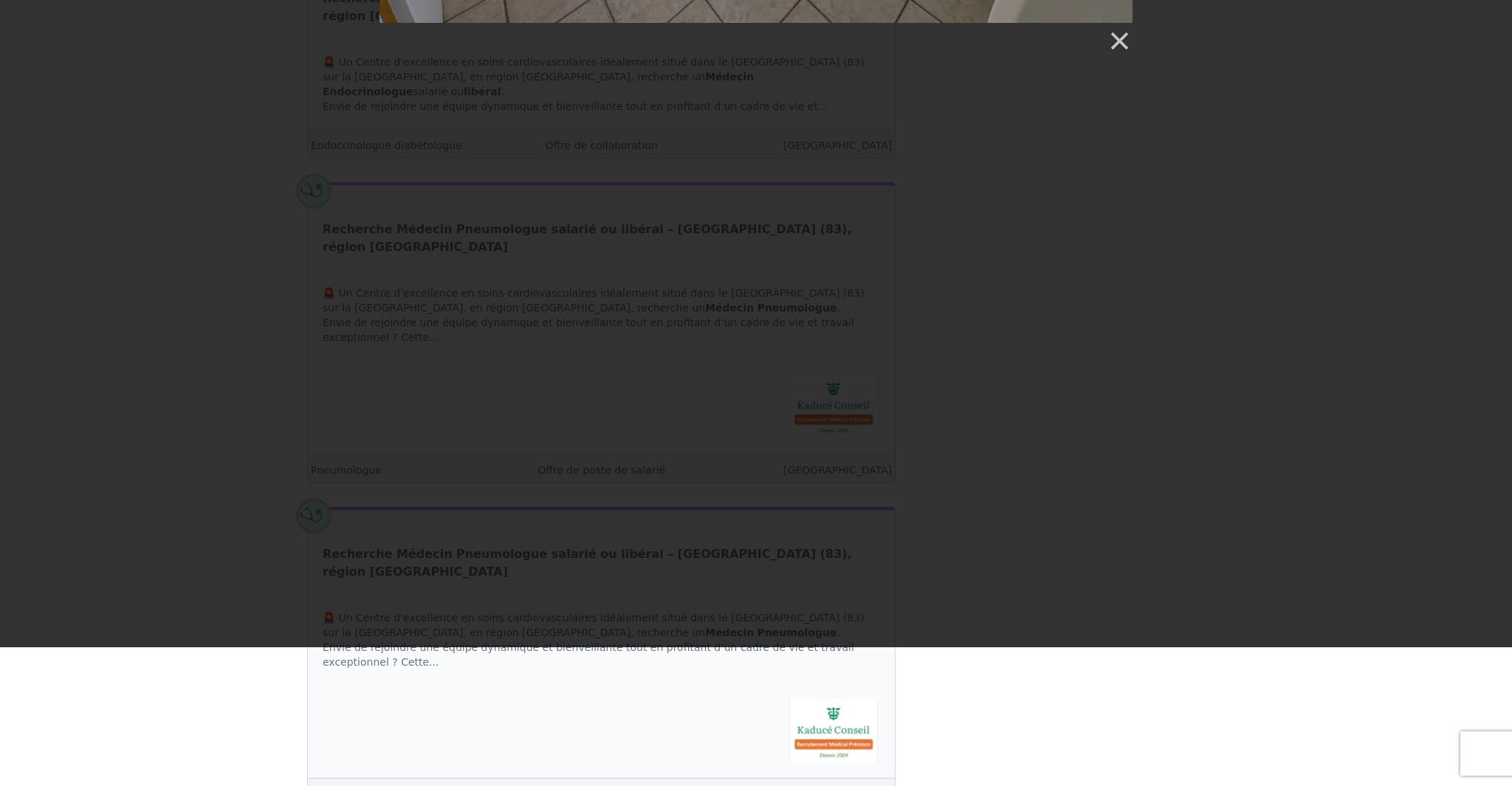
click at [641, 43] on link at bounding box center [1118, 41] width 22 height 22
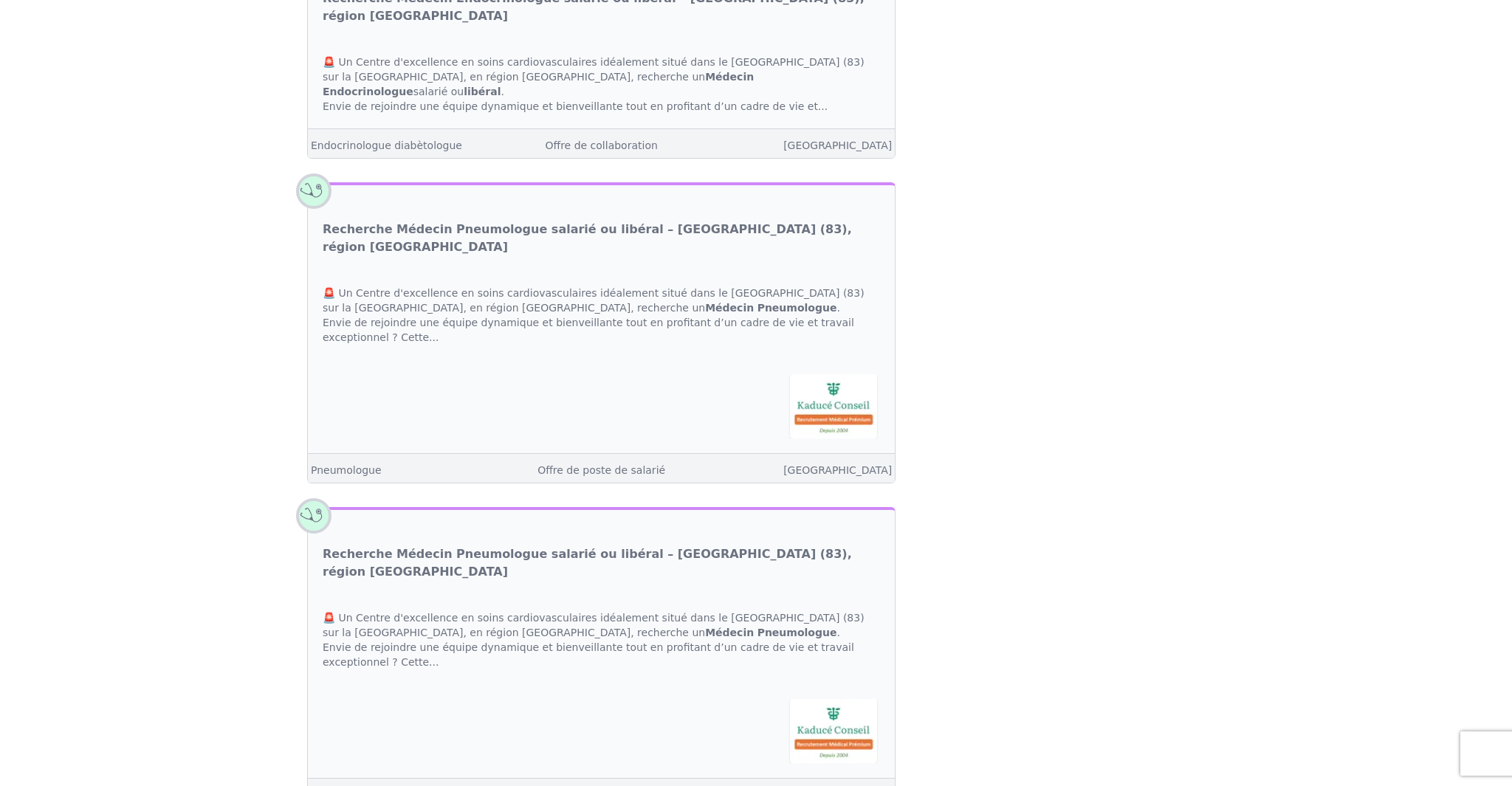
scroll to position [0, 0]
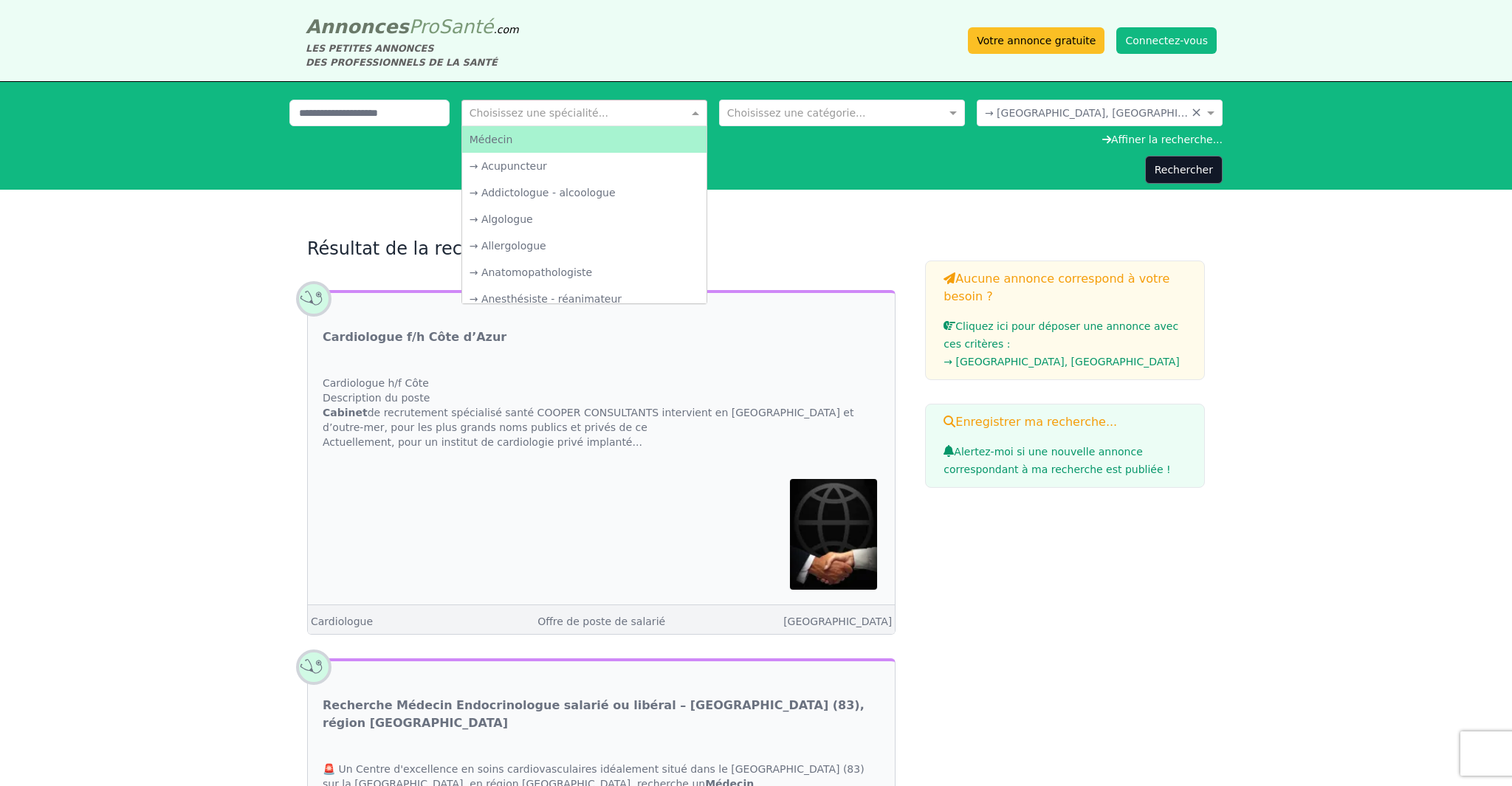
click at [641, 115] on span at bounding box center [697, 113] width 19 height 15
click at [641, 116] on span at bounding box center [697, 113] width 19 height 15
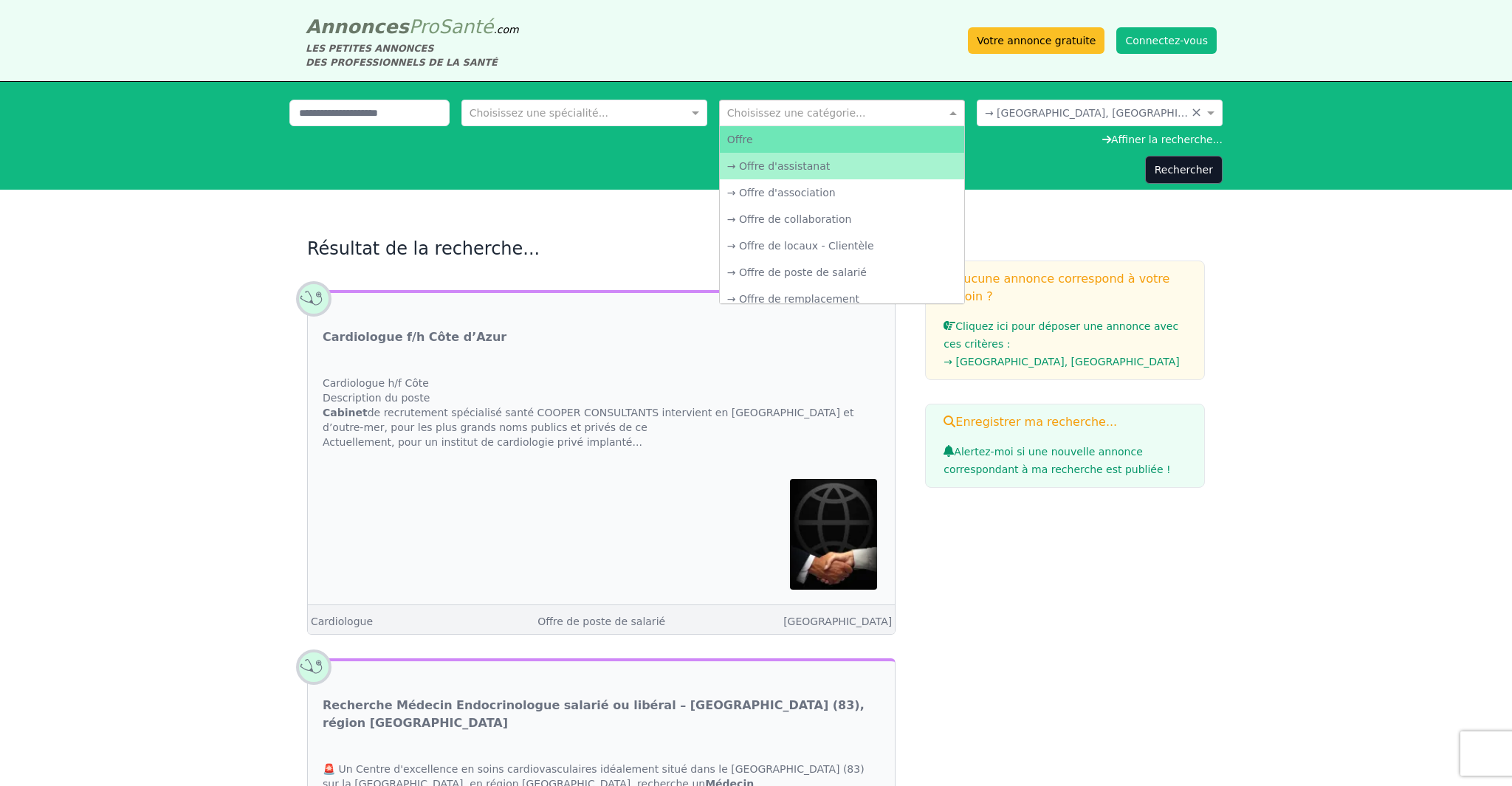
click at [641, 116] on span at bounding box center [954, 113] width 19 height 15
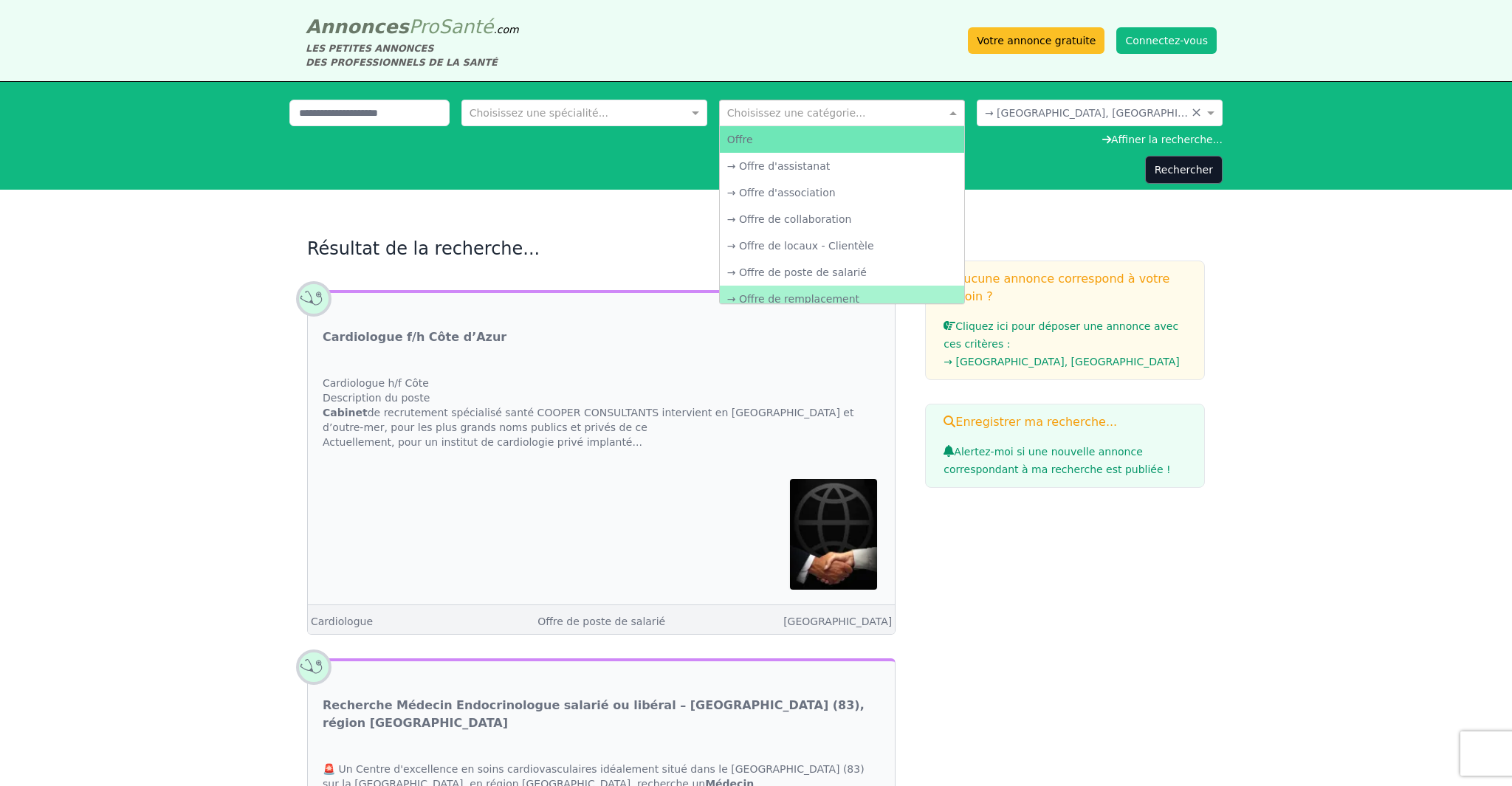
click at [641, 303] on ng-dropdown-panel "Offre → Offre d'assistanat → Offre d'association → Offre de collaboration → Off…" at bounding box center [842, 214] width 246 height 179
click at [641, 296] on div "→ Offre de remplacement" at bounding box center [842, 299] width 244 height 26
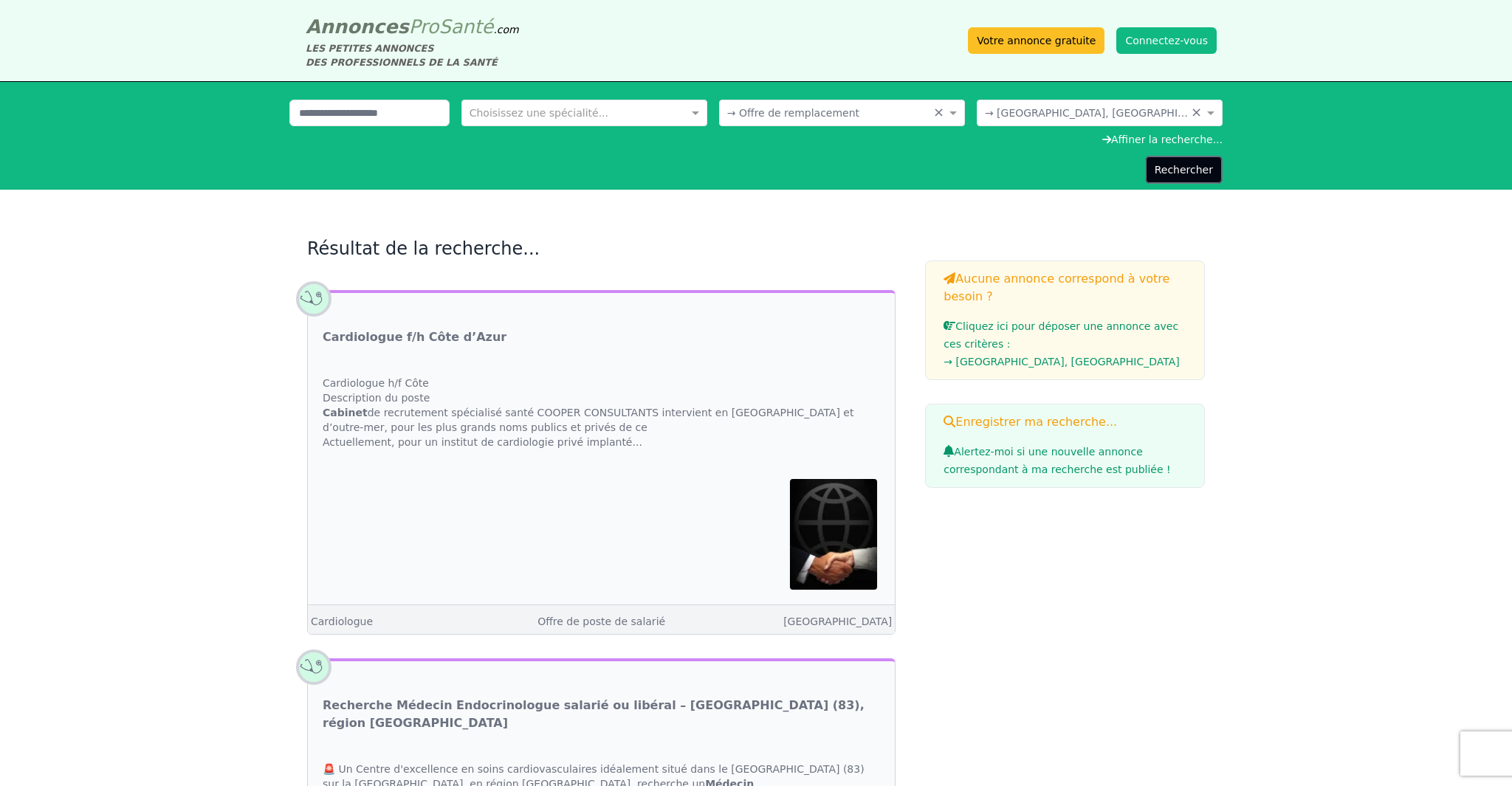
click at [641, 179] on button "Rechercher" at bounding box center [1184, 170] width 78 height 28
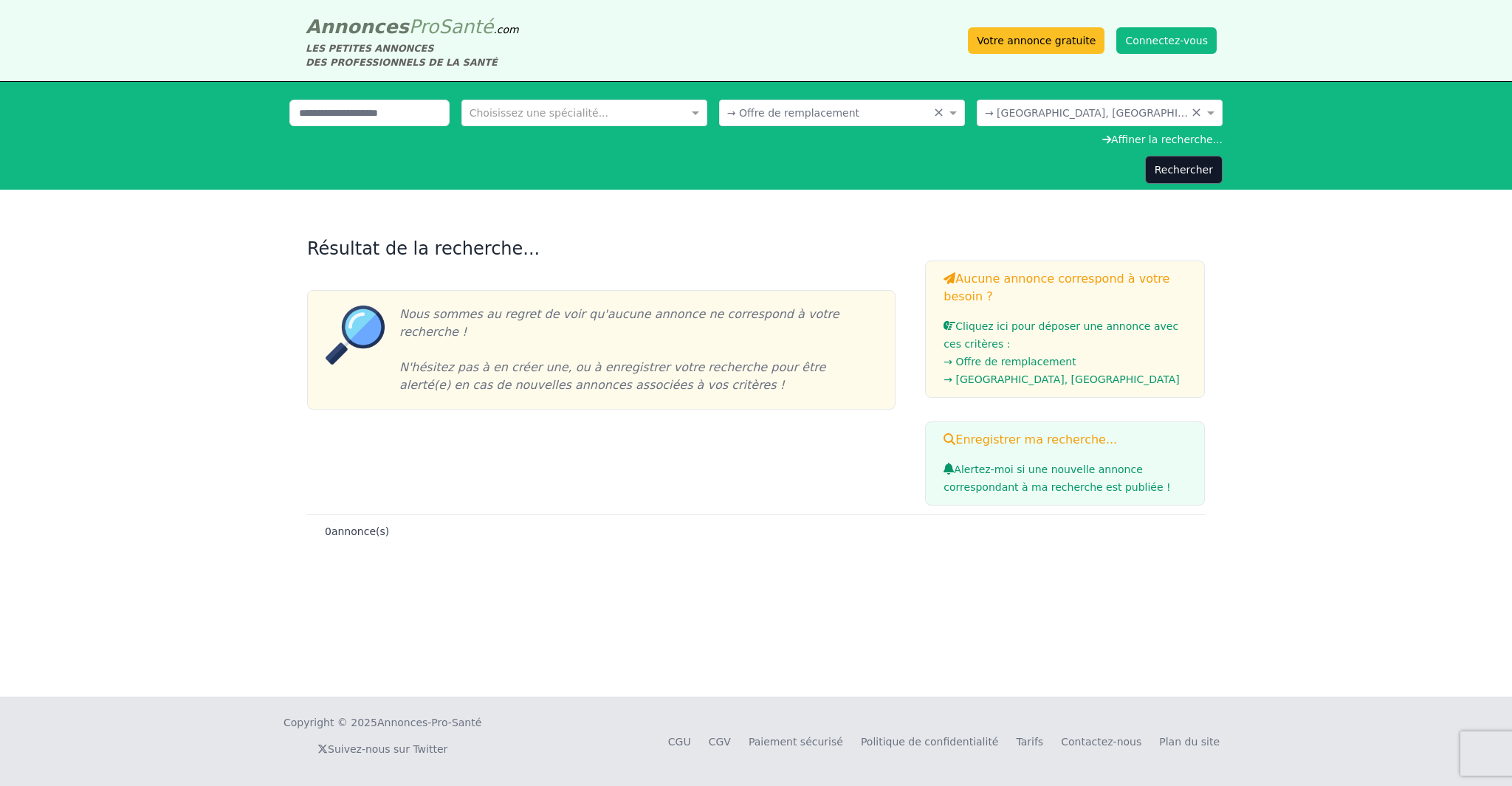
drag, startPoint x: 937, startPoint y: 113, endPoint x: 929, endPoint y: 113, distance: 8.0
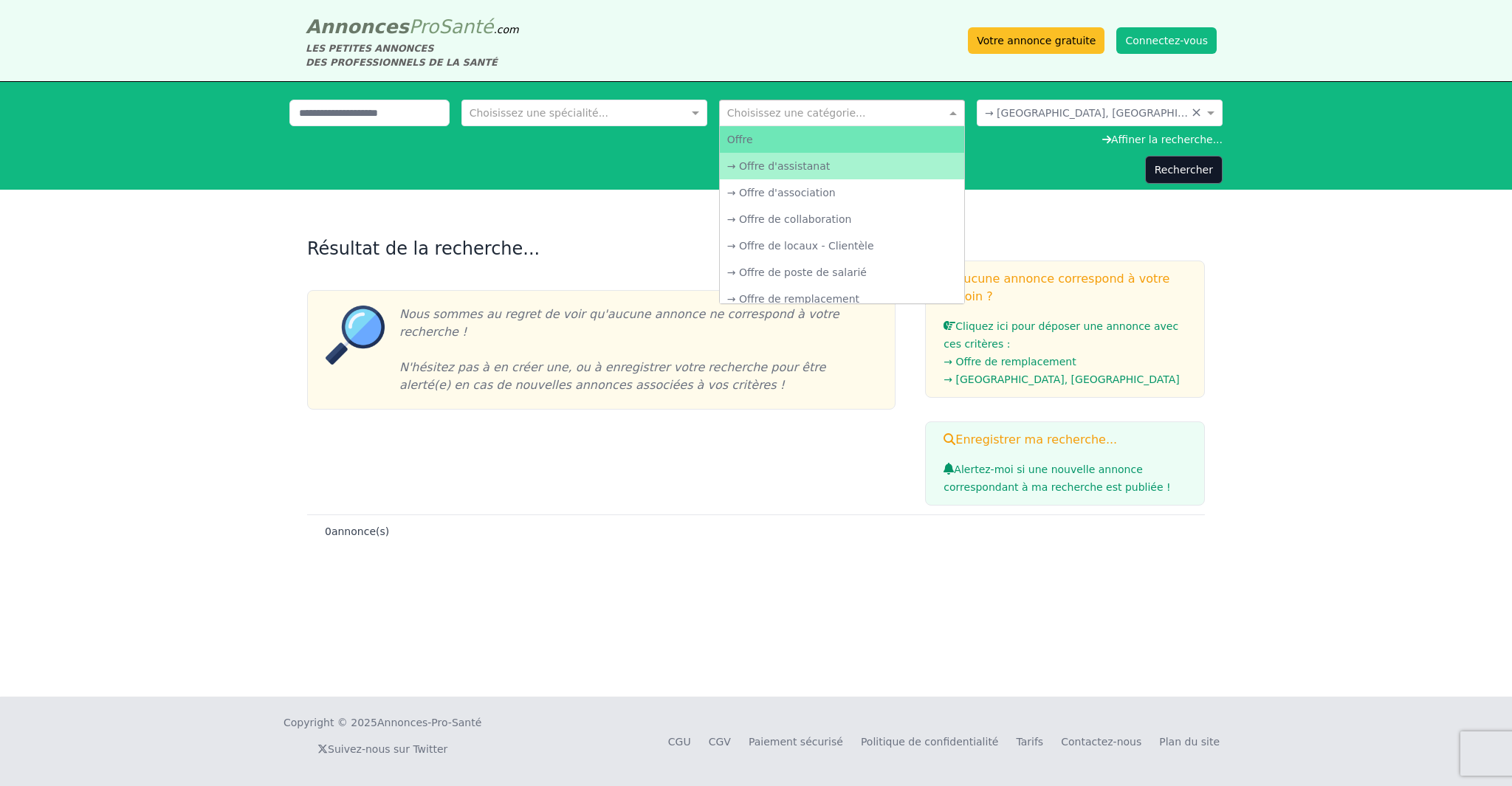
click at [641, 112] on span at bounding box center [954, 113] width 19 height 15
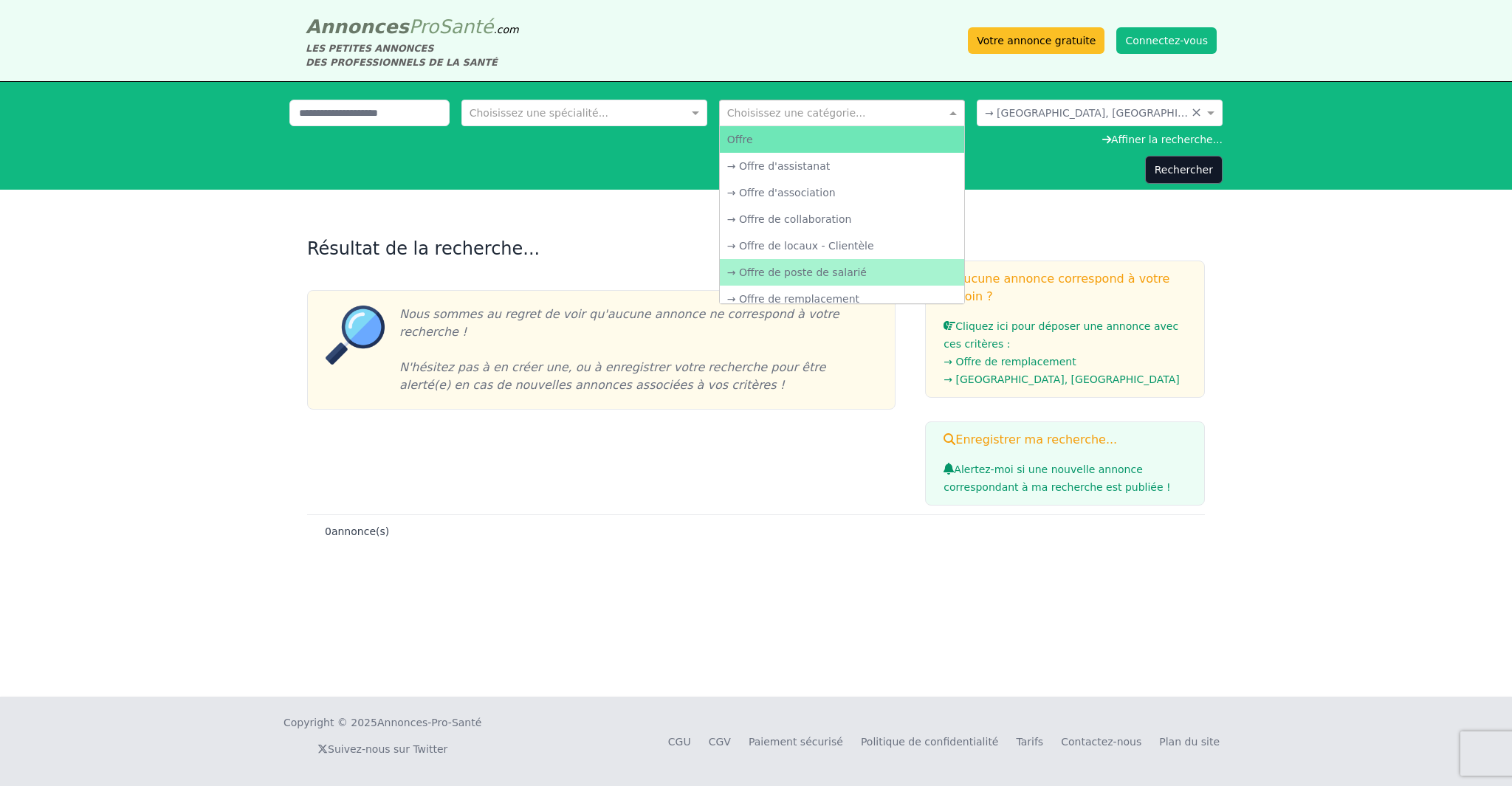
click at [641, 273] on div "→ Offre de poste de salarié" at bounding box center [842, 273] width 244 height 26
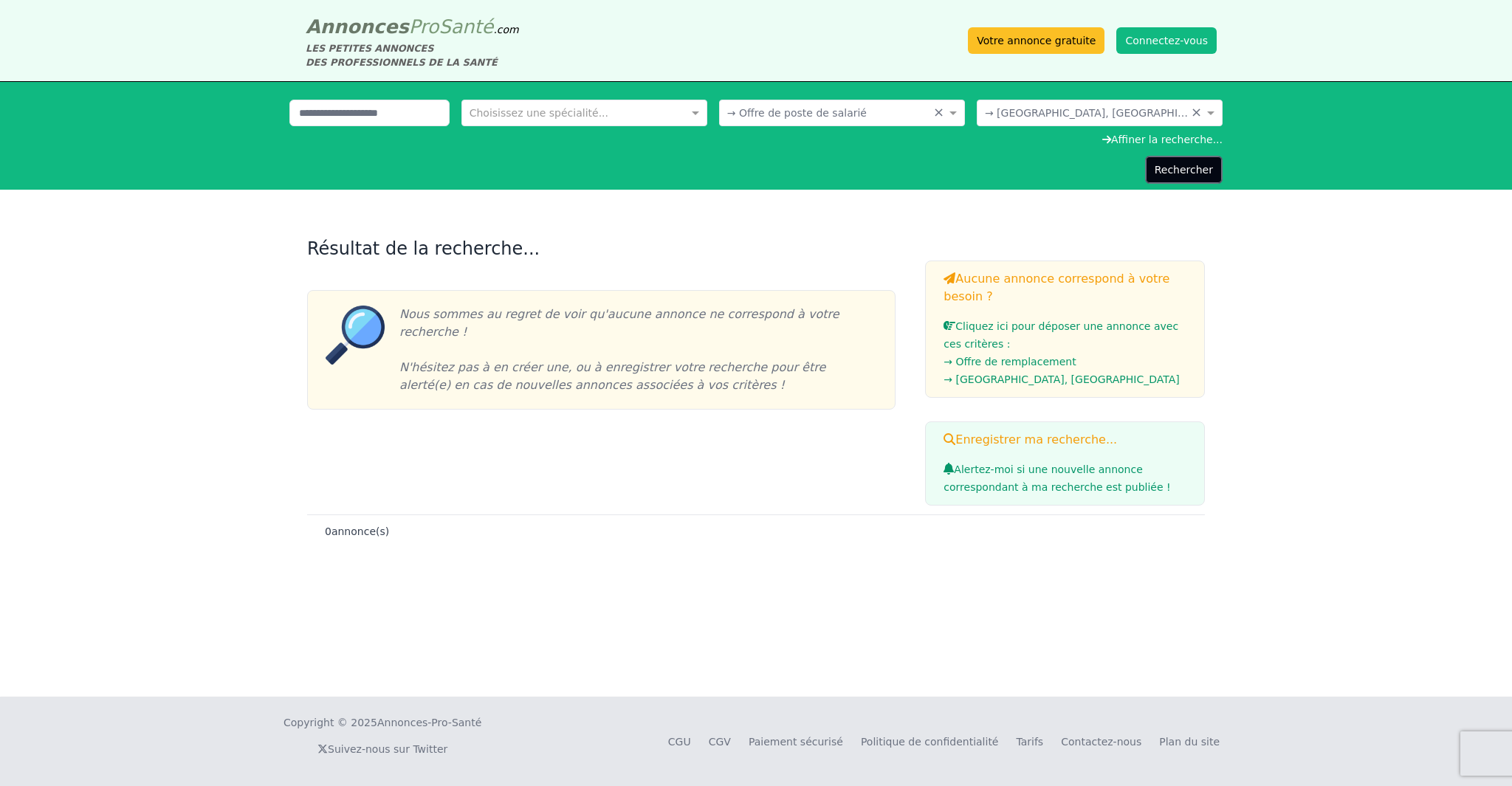
click at [641, 169] on button "Rechercher" at bounding box center [1184, 170] width 78 height 28
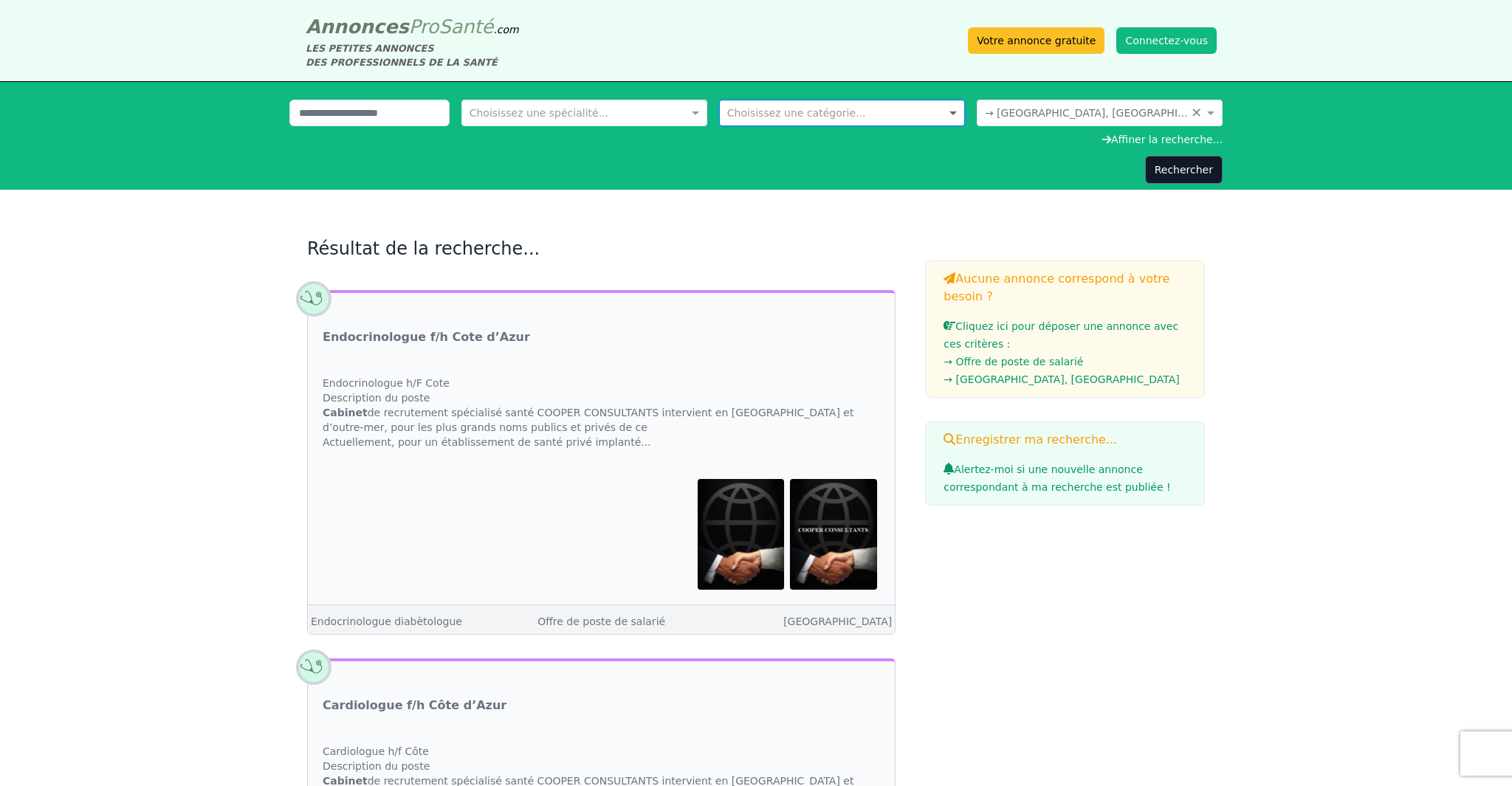
drag, startPoint x: 939, startPoint y: 113, endPoint x: 947, endPoint y: 114, distance: 8.1
click at [641, 113] on span at bounding box center [954, 113] width 19 height 15
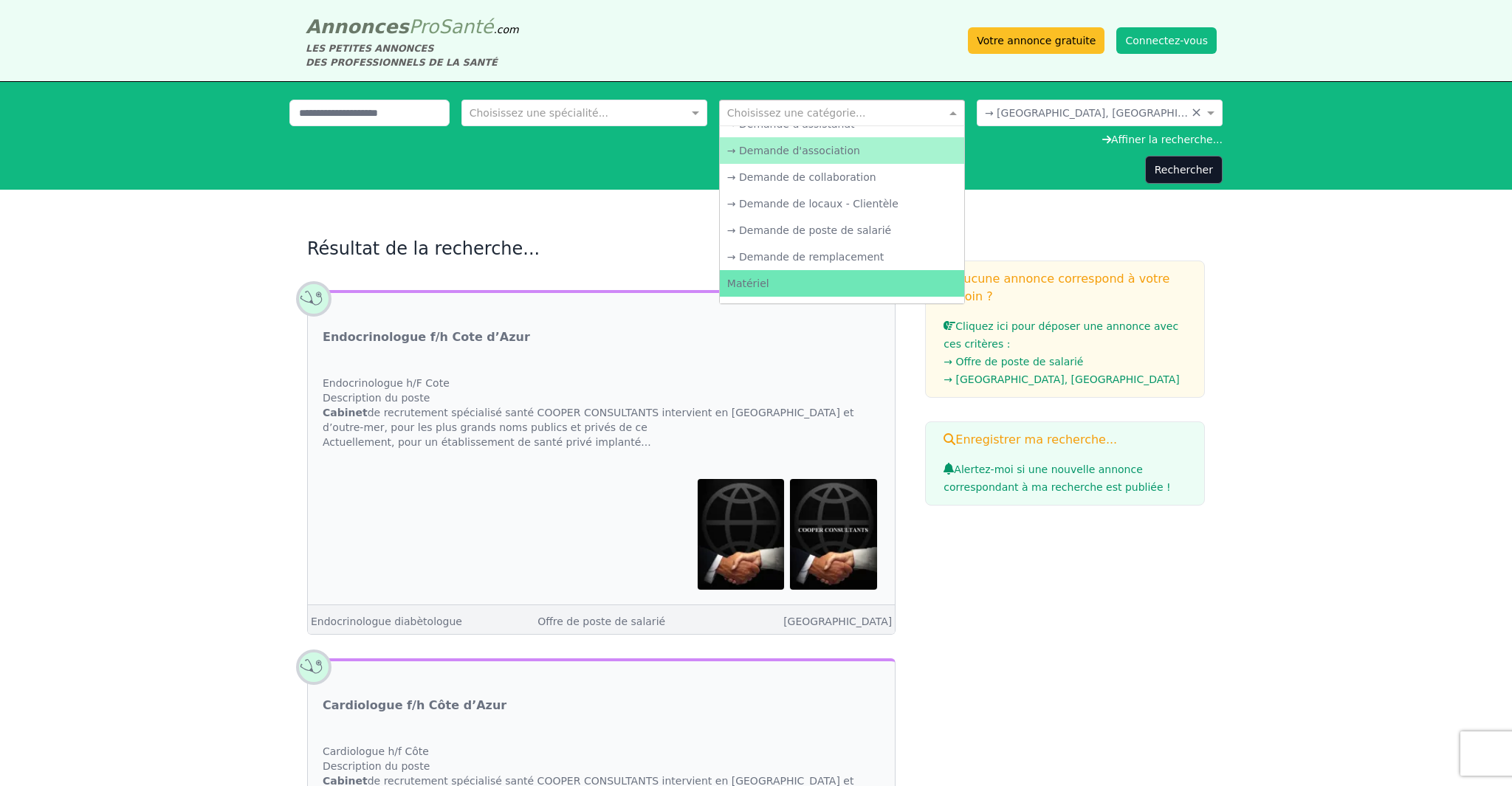
scroll to position [241, 0]
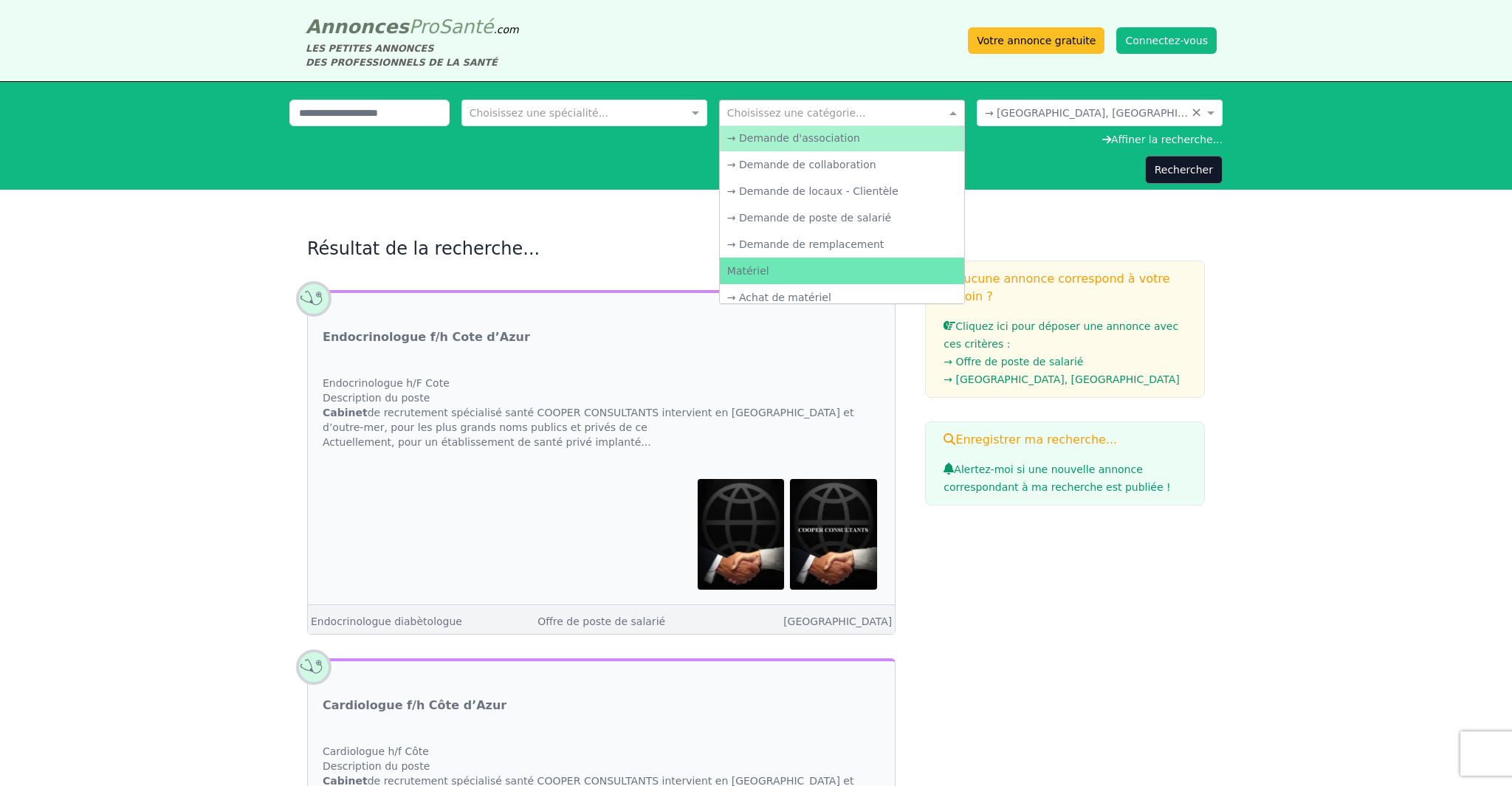
click at [641, 141] on div "→ Demande d'association" at bounding box center [842, 138] width 244 height 26
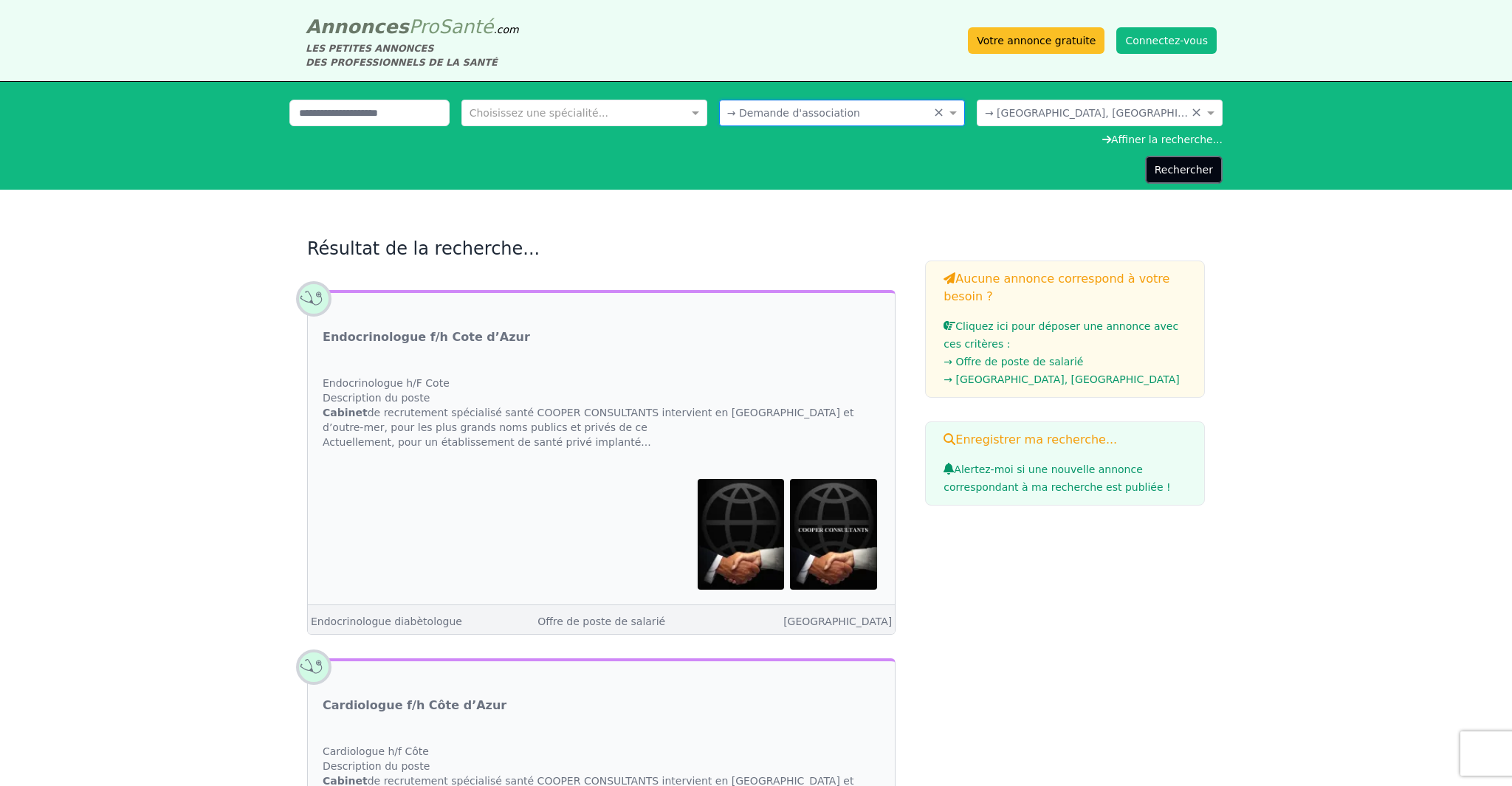
click at [641, 171] on button "Rechercher" at bounding box center [1184, 170] width 78 height 28
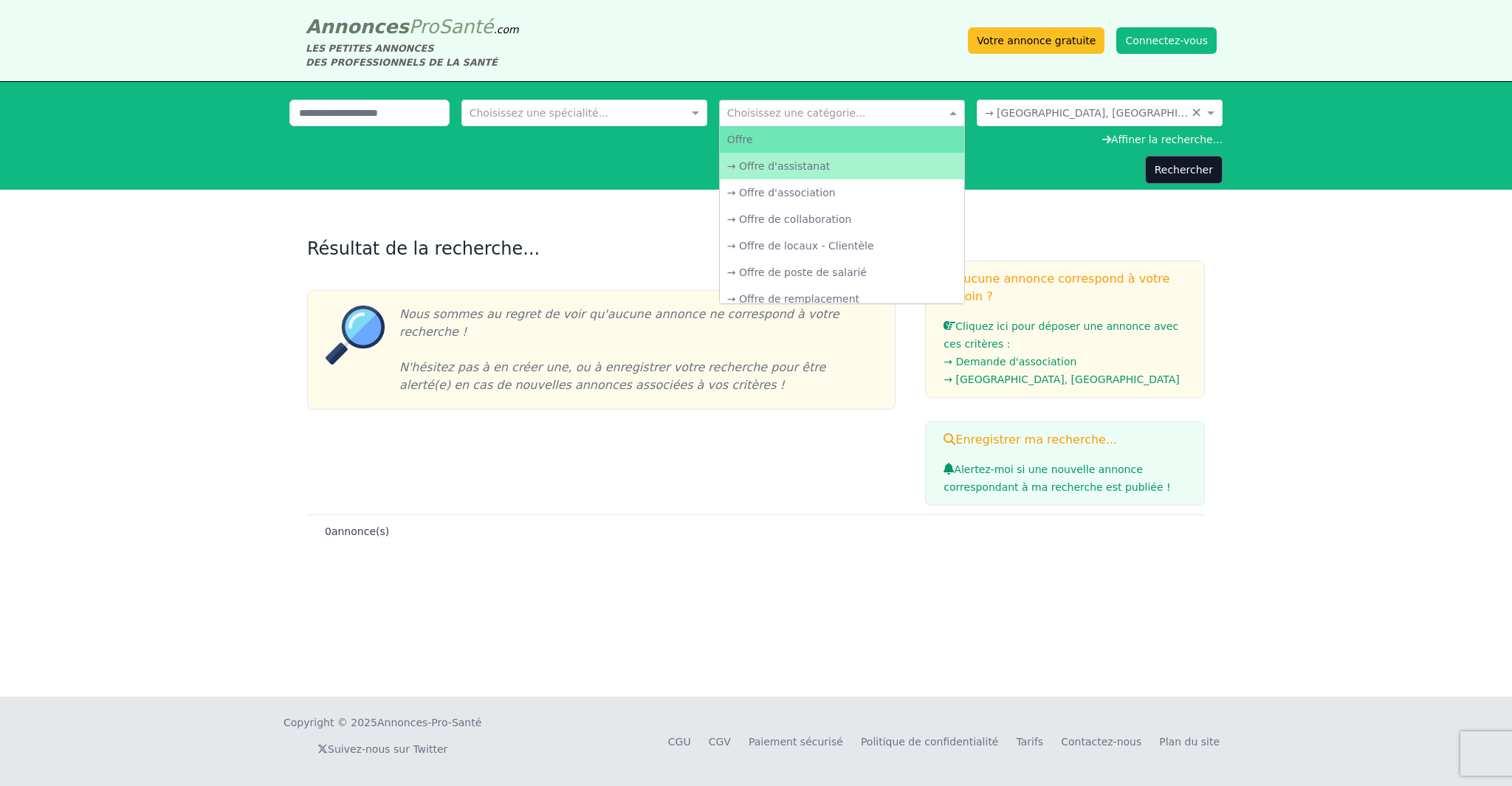
click at [641, 114] on span at bounding box center [954, 113] width 19 height 15
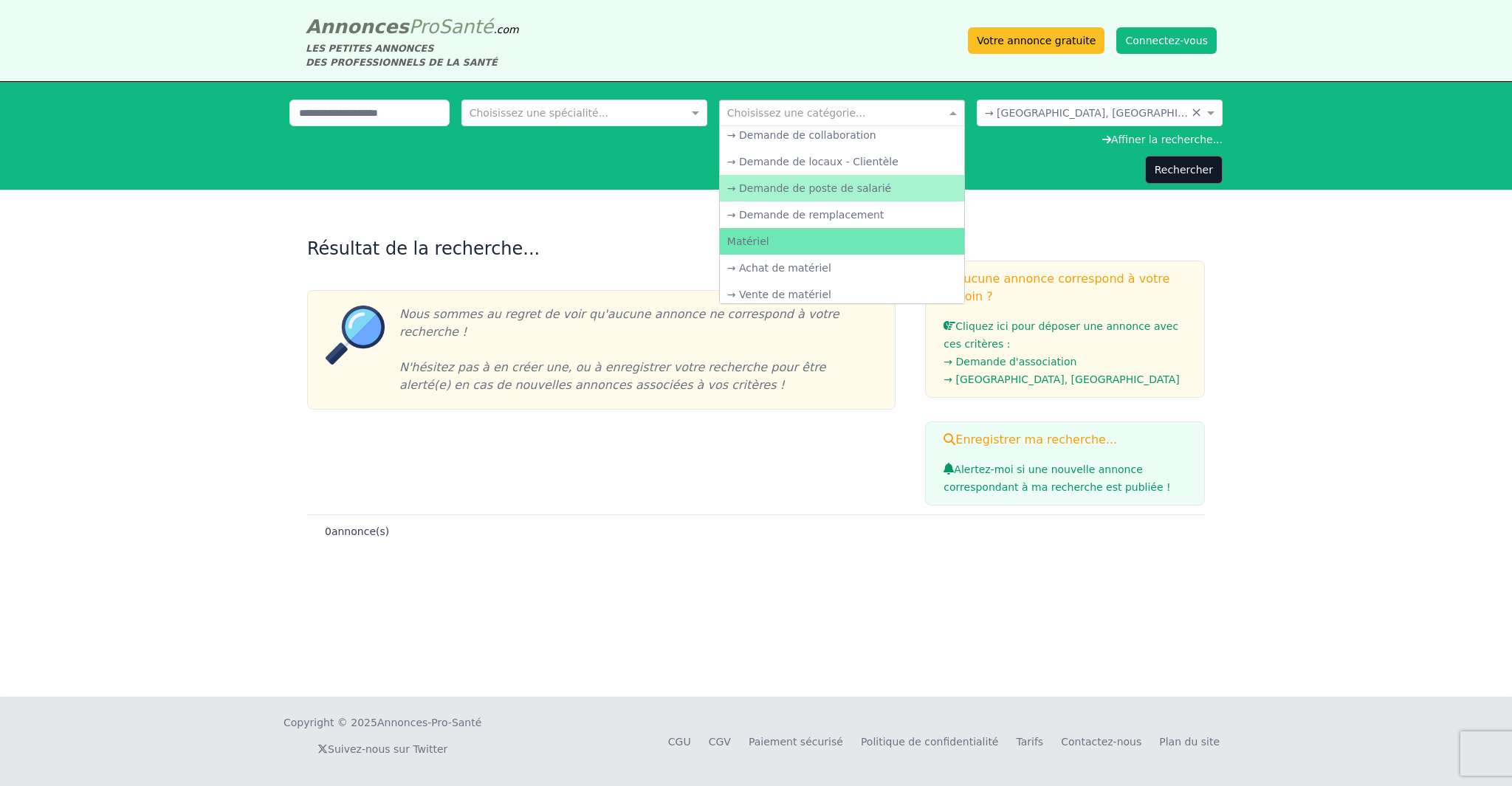
scroll to position [267, 0]
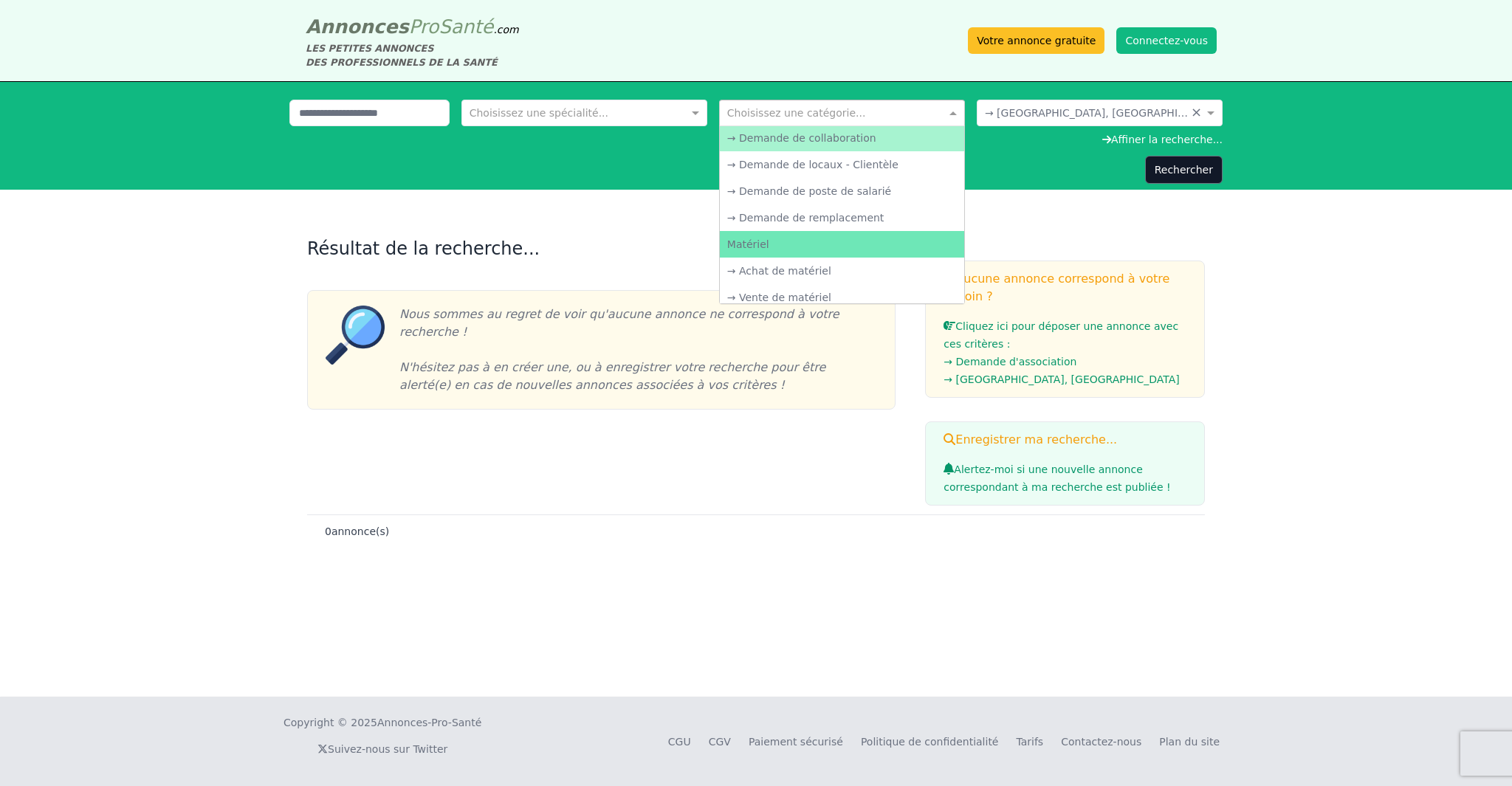
click at [641, 140] on div "→ Demande de collaboration" at bounding box center [842, 138] width 244 height 26
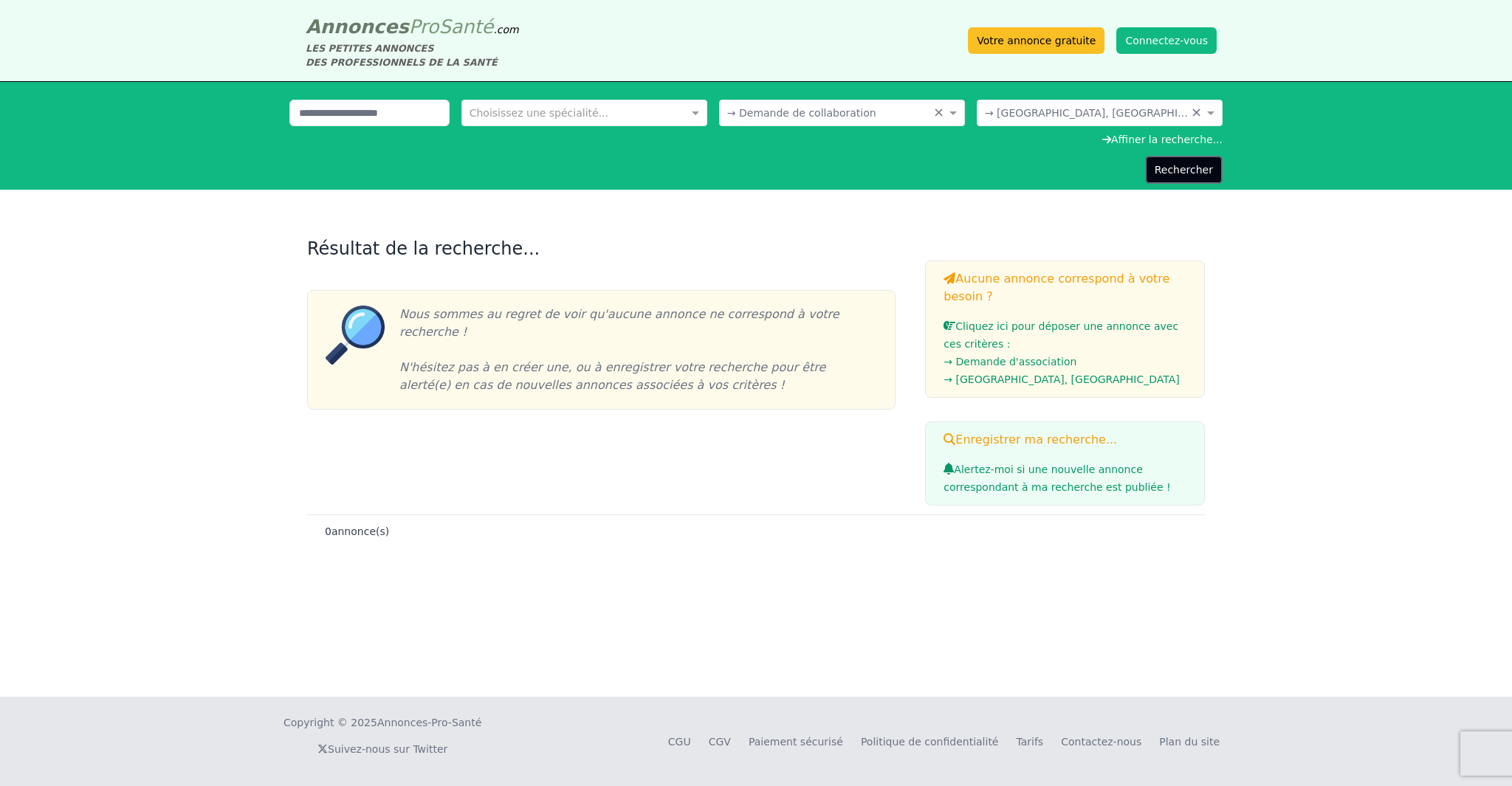
click at [641, 173] on button "Rechercher" at bounding box center [1184, 170] width 78 height 28
drag, startPoint x: 1005, startPoint y: 109, endPoint x: 1044, endPoint y: 120, distance: 40.5
click at [641, 109] on input "text" at bounding box center [1084, 111] width 200 height 15
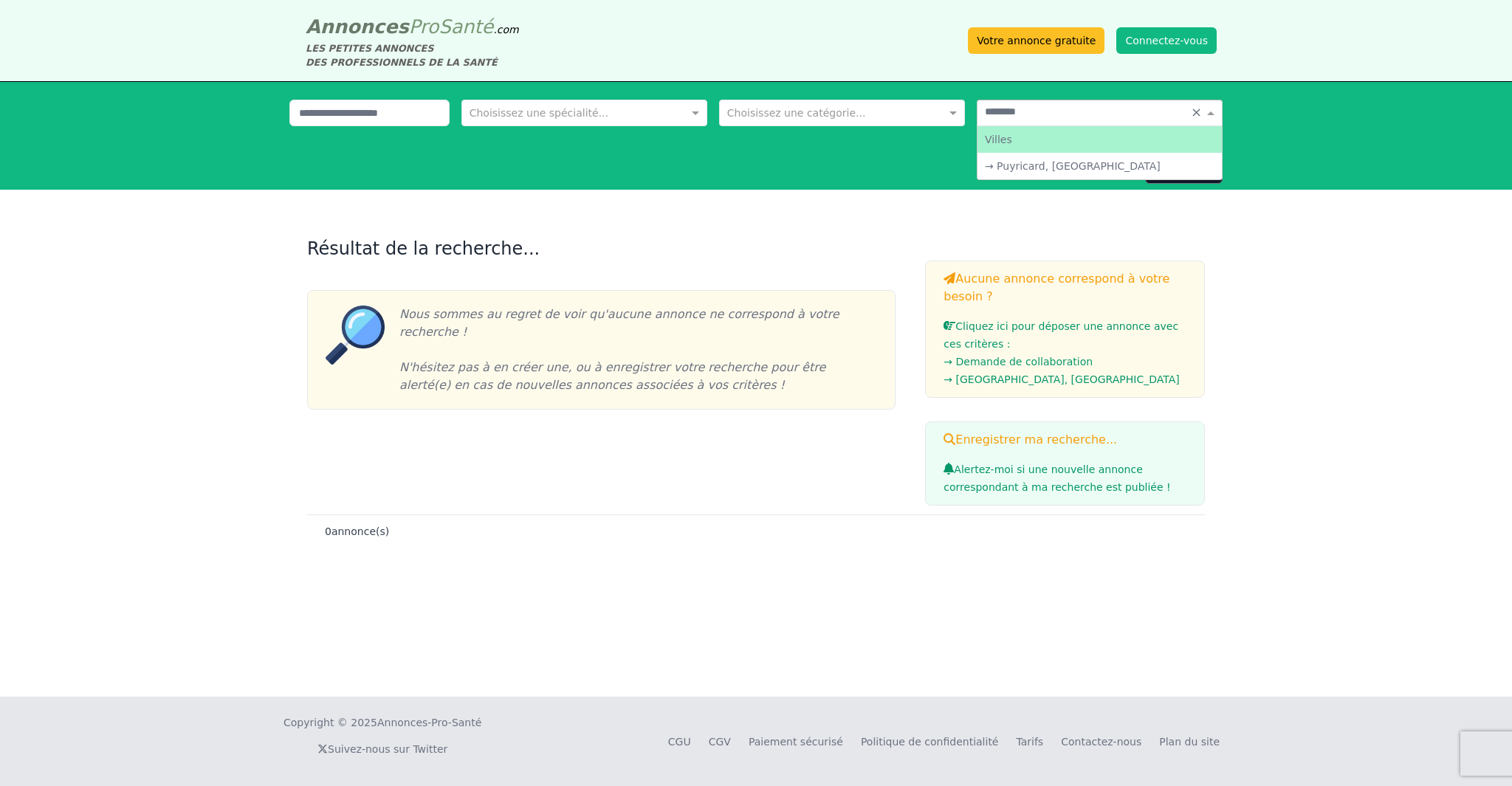
type input "*********"
click at [641, 173] on div "→ Puyricard, [GEOGRAPHIC_DATA]" at bounding box center [1099, 166] width 244 height 26
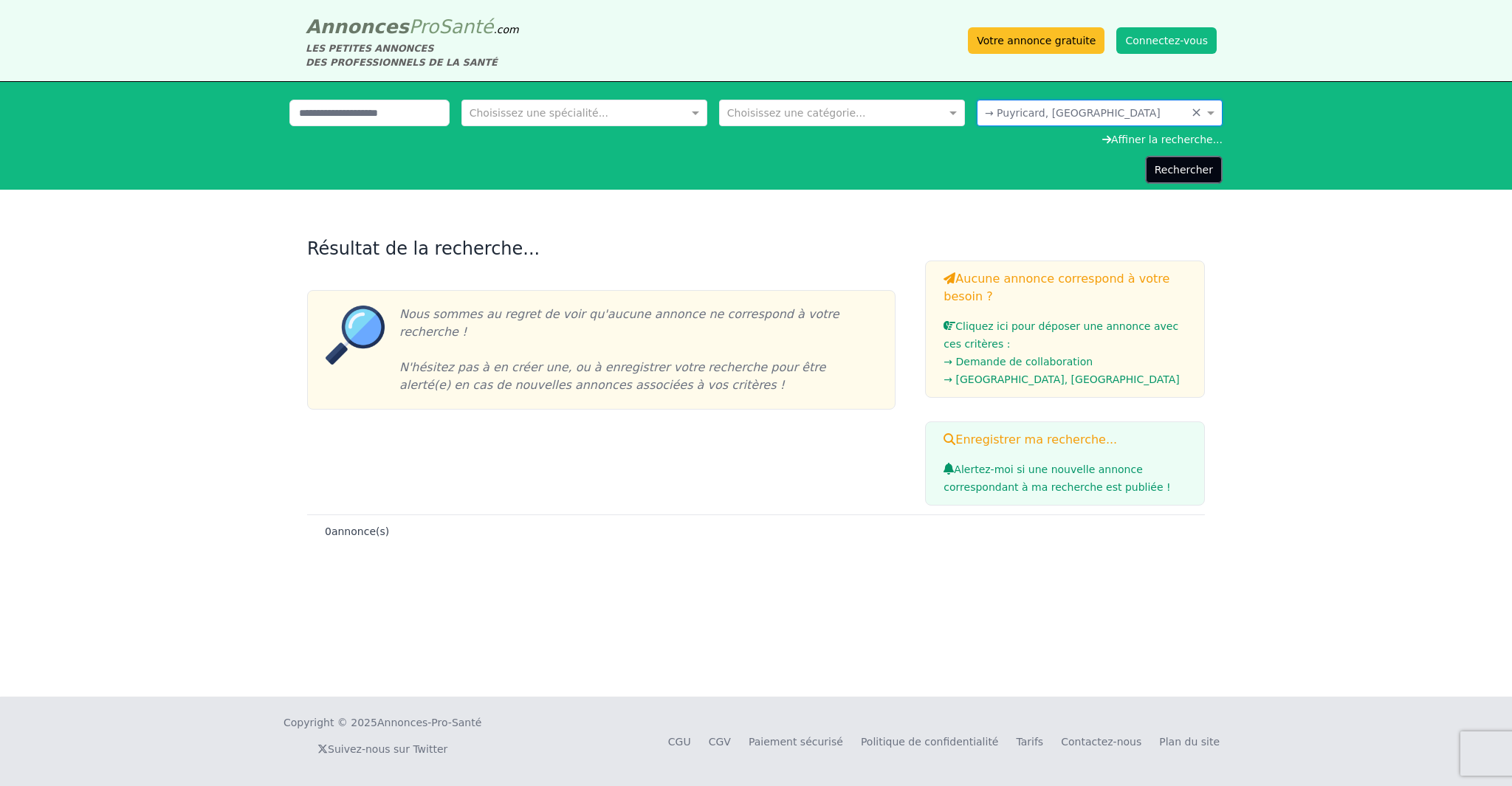
click at [641, 176] on button "Rechercher" at bounding box center [1184, 170] width 78 height 28
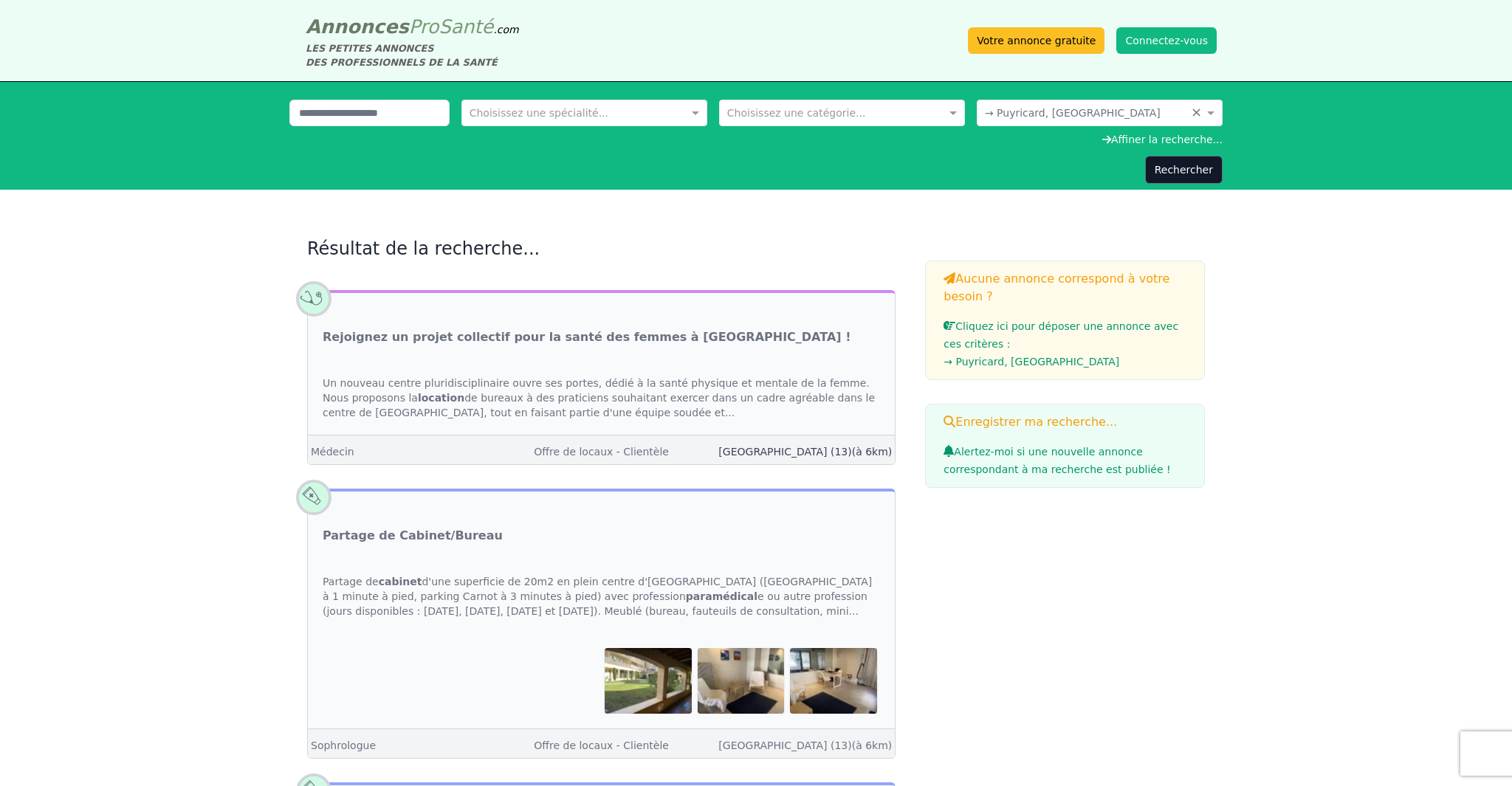
click at [641, 452] on link "[GEOGRAPHIC_DATA] (13) (à 6km)" at bounding box center [805, 451] width 174 height 11
click at [625, 339] on link "Rejoignez un projet collectif pour la santé des femmes à [GEOGRAPHIC_DATA] !" at bounding box center [587, 337] width 528 height 18
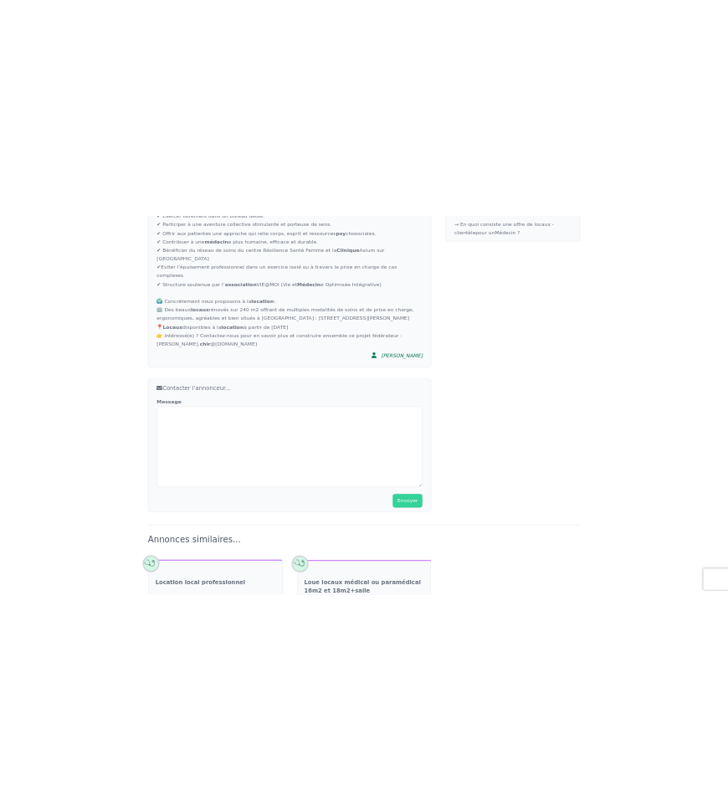
scroll to position [1069, 0]
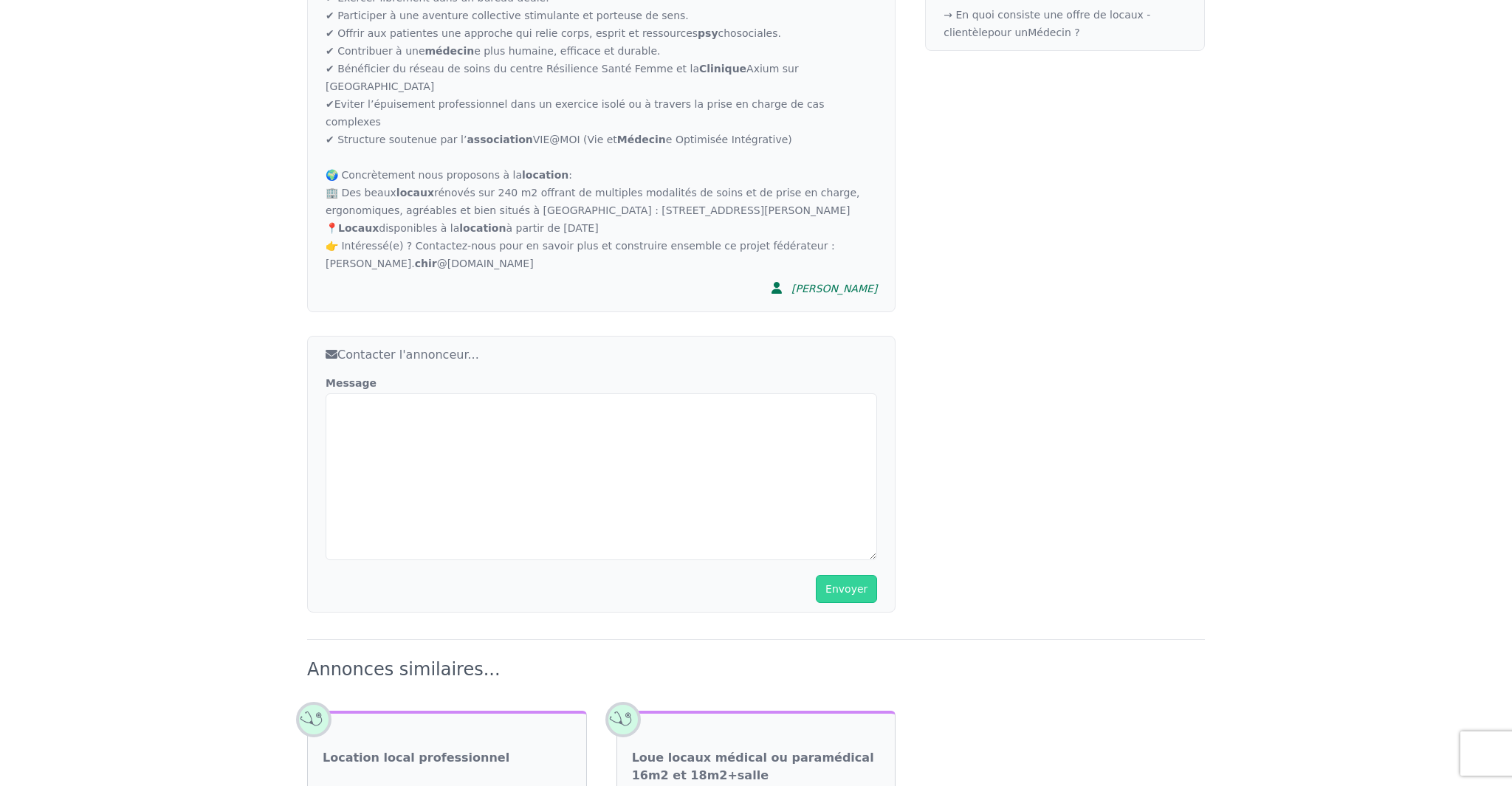
drag, startPoint x: 608, startPoint y: 115, endPoint x: 818, endPoint y: 124, distance: 210.2
copy div "[STREET_ADDRESS][PERSON_NAME]"
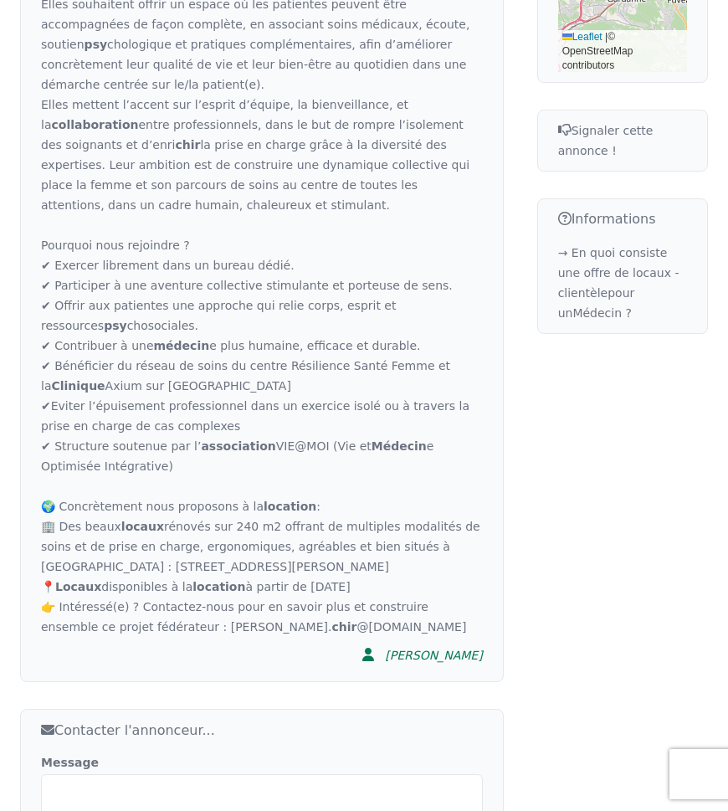
click at [313, 182] on div "Un nouveau centre pluridisciplinaire ouvre ses portes, dédié à la santé physiqu…" at bounding box center [262, 44] width 442 height 1185
